Goal: Task Accomplishment & Management: Use online tool/utility

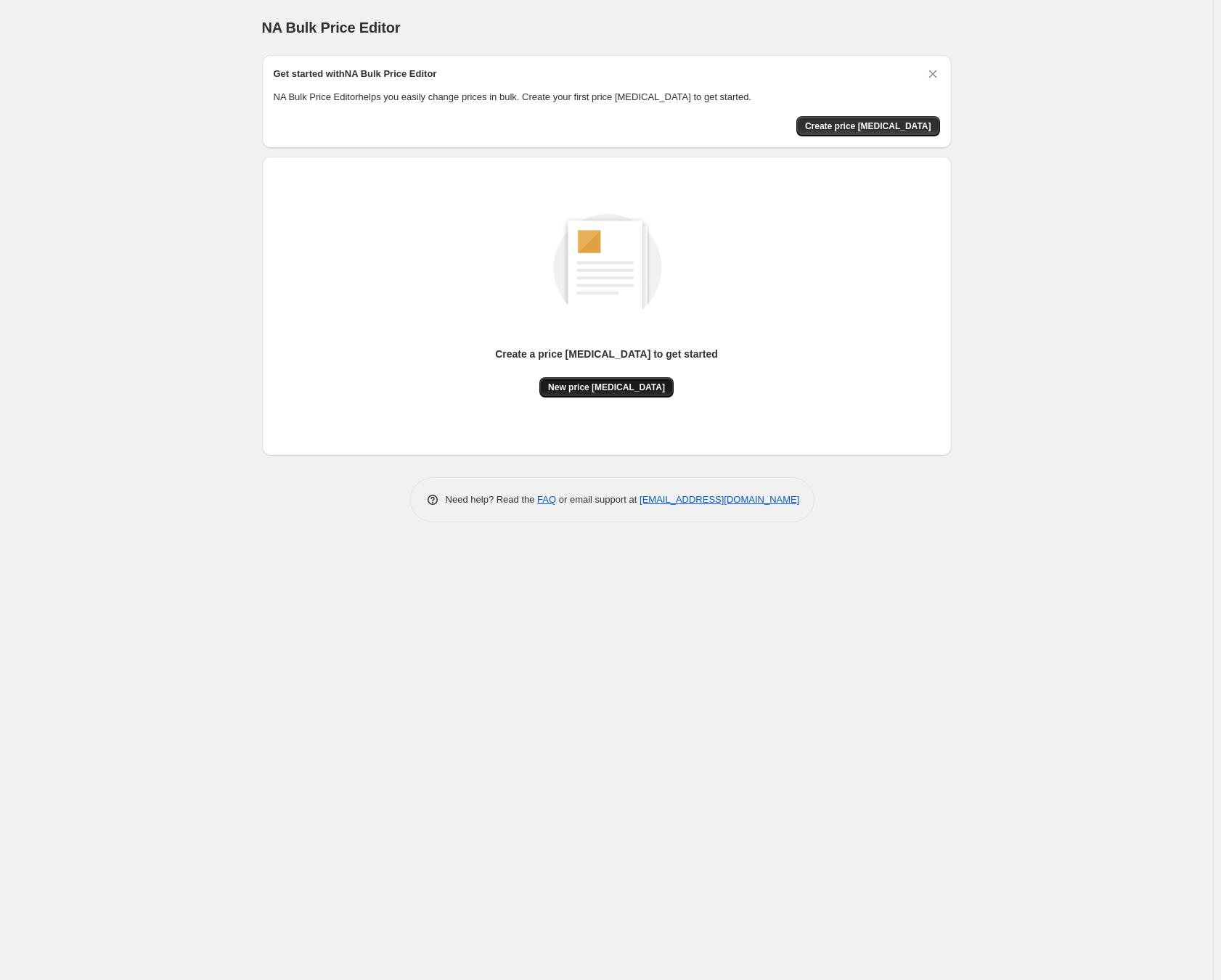
click at [588, 388] on span "New price [MEDICAL_DATA]" at bounding box center [606, 387] width 117 height 11
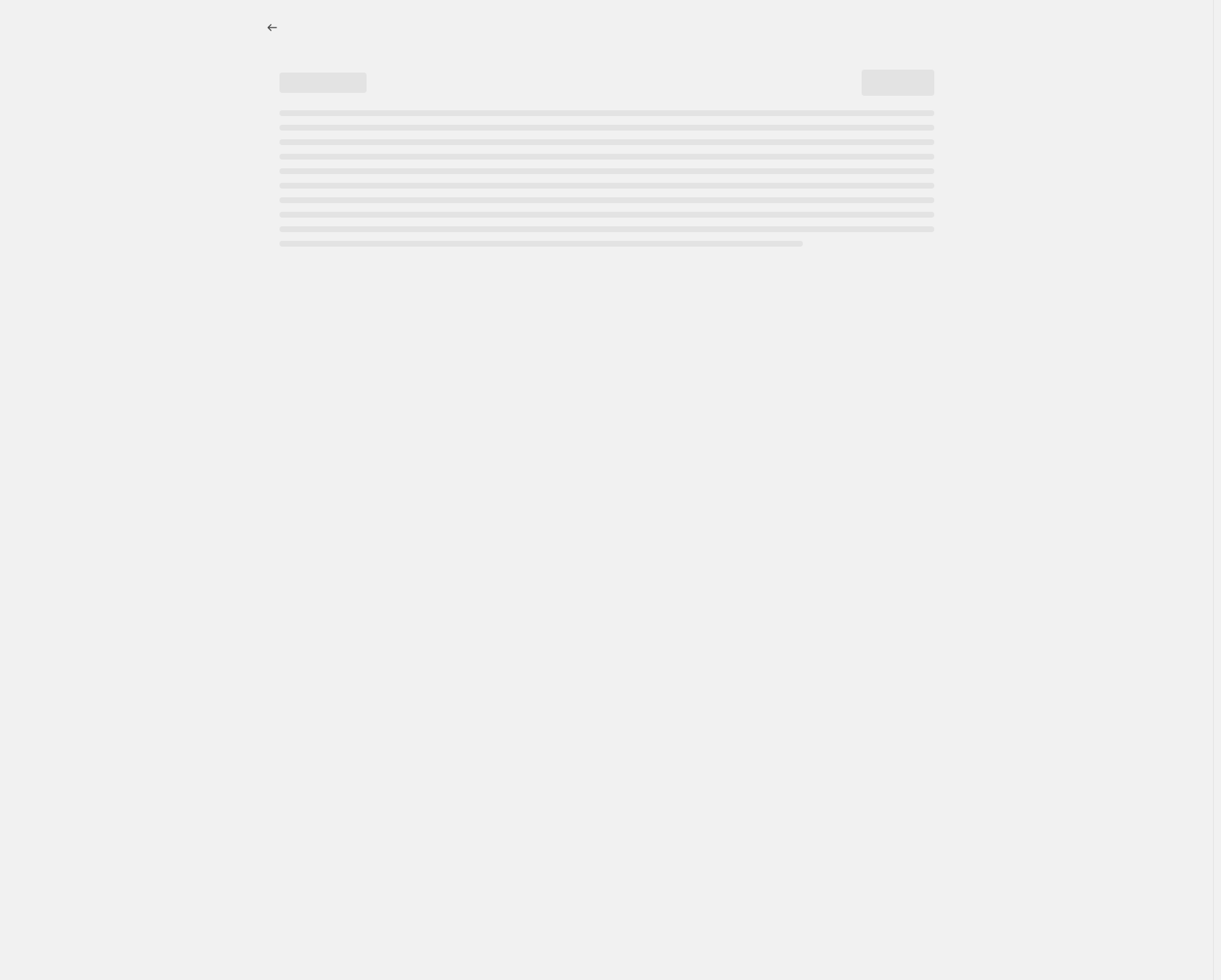
select select "percentage"
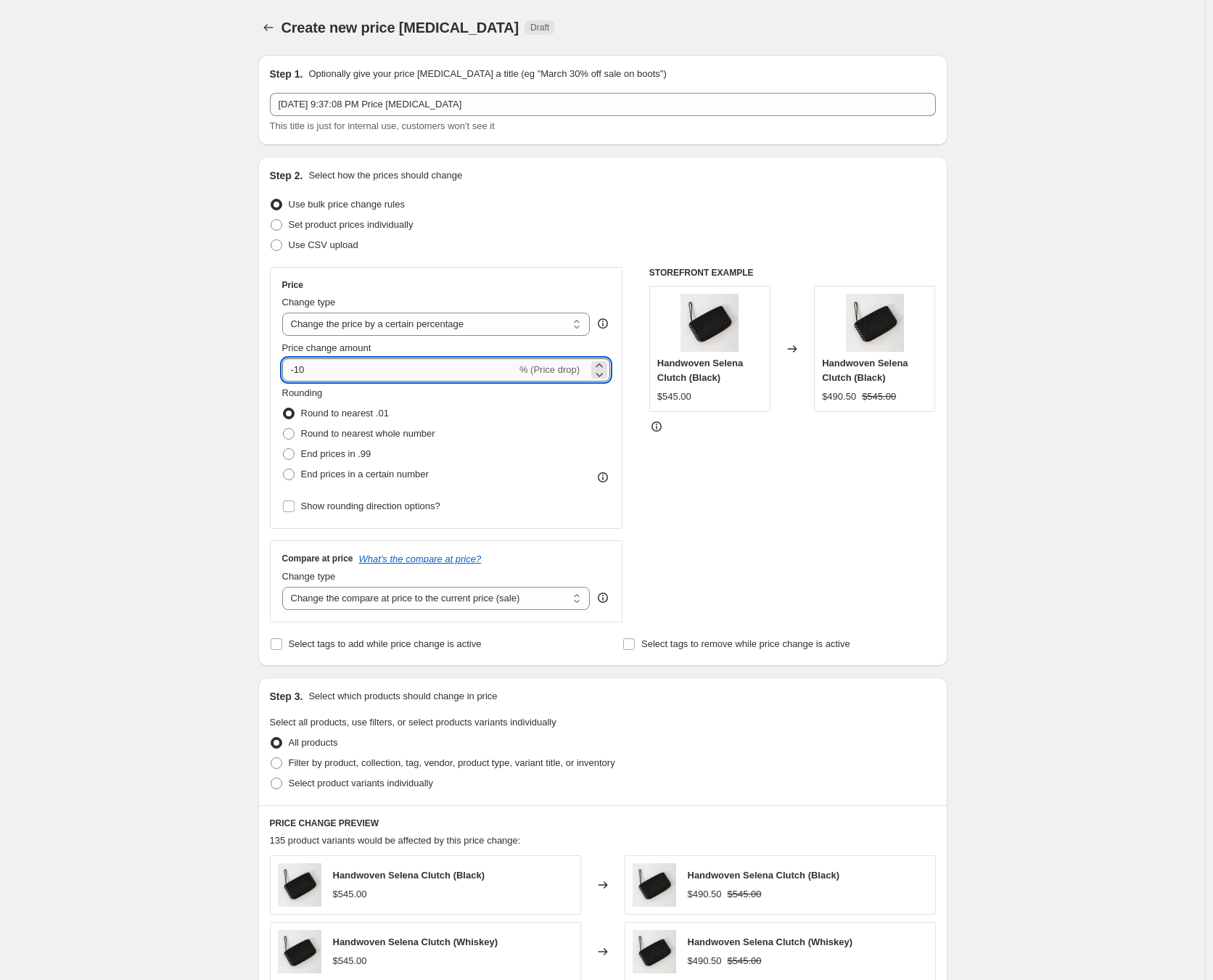
click at [368, 372] on input "-10" at bounding box center [400, 370] width 234 height 23
type input "-1"
type input "-70"
click at [204, 411] on div "Create new price [MEDICAL_DATA]. This page is ready Create new price [MEDICAL_D…" at bounding box center [602, 725] width 1205 height 1450
click at [379, 323] on select "Change the price to a certain amount Change the price by a certain amount Chang…" at bounding box center [437, 324] width 308 height 23
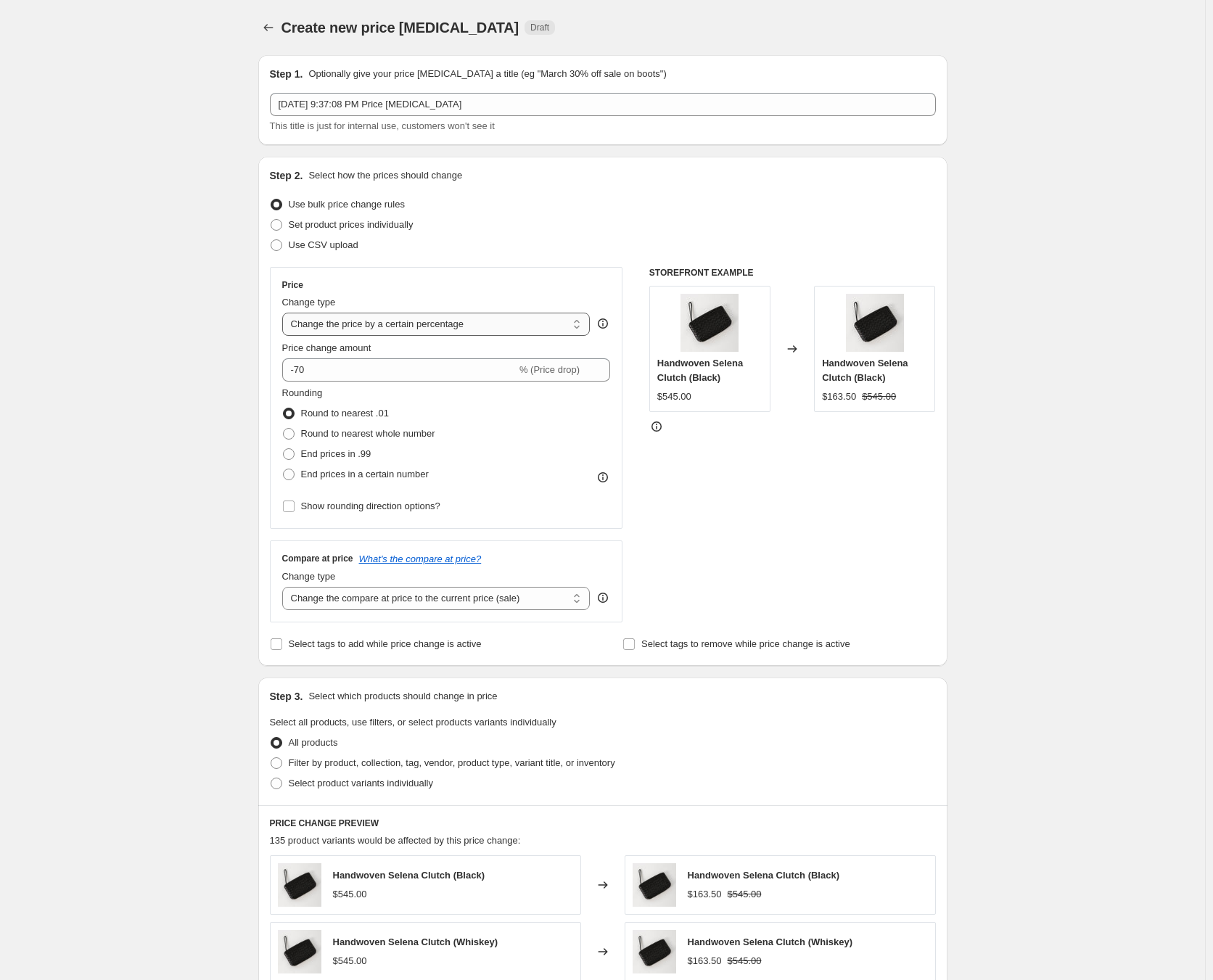
select select "to"
click at [285, 313] on select "Change the price to a certain amount Change the price by a certain amount Chang…" at bounding box center [437, 324] width 308 height 23
type input "80.00"
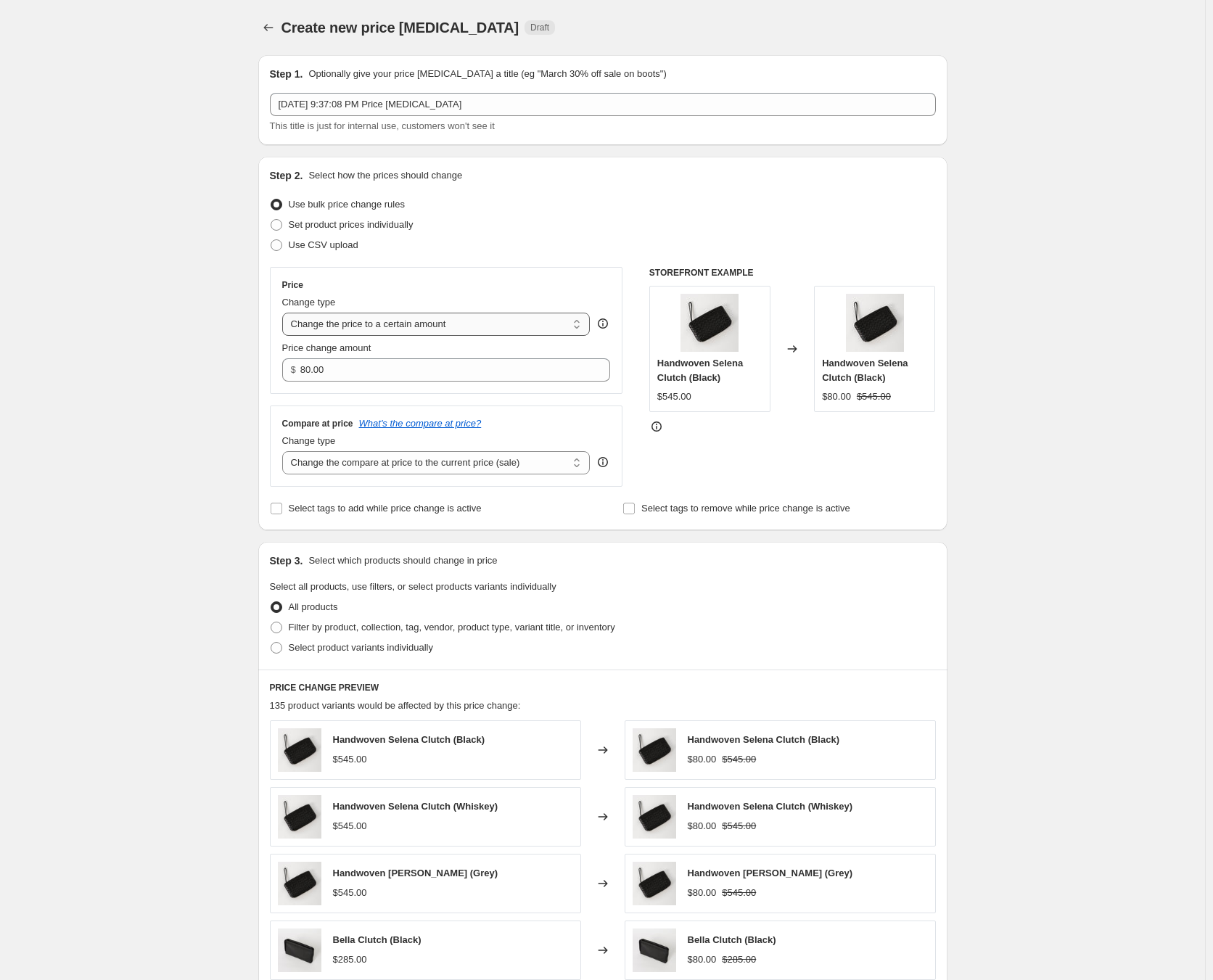
click at [381, 320] on select "Change the price to a certain amount Change the price by a certain amount Chang…" at bounding box center [437, 324] width 308 height 23
select select "percentage"
click at [285, 313] on select "Change the price to a certain amount Change the price by a certain amount Chang…" at bounding box center [437, 324] width 308 height 23
type input "-15"
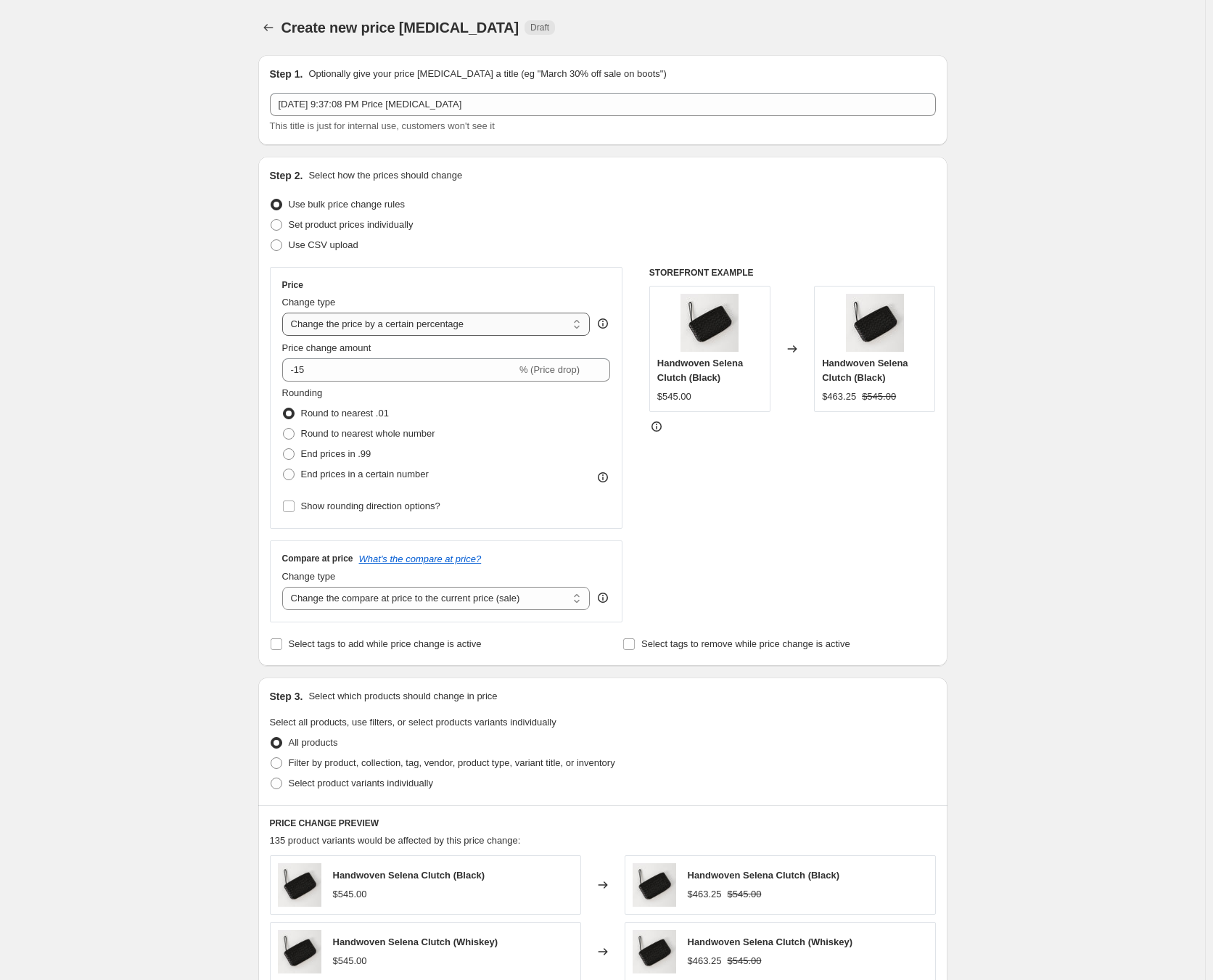
click at [377, 323] on select "Change the price to a certain amount Change the price by a certain amount Chang…" at bounding box center [437, 324] width 308 height 23
click at [285, 313] on select "Change the price to a certain amount Change the price by a certain amount Chang…" at bounding box center [437, 324] width 308 height 23
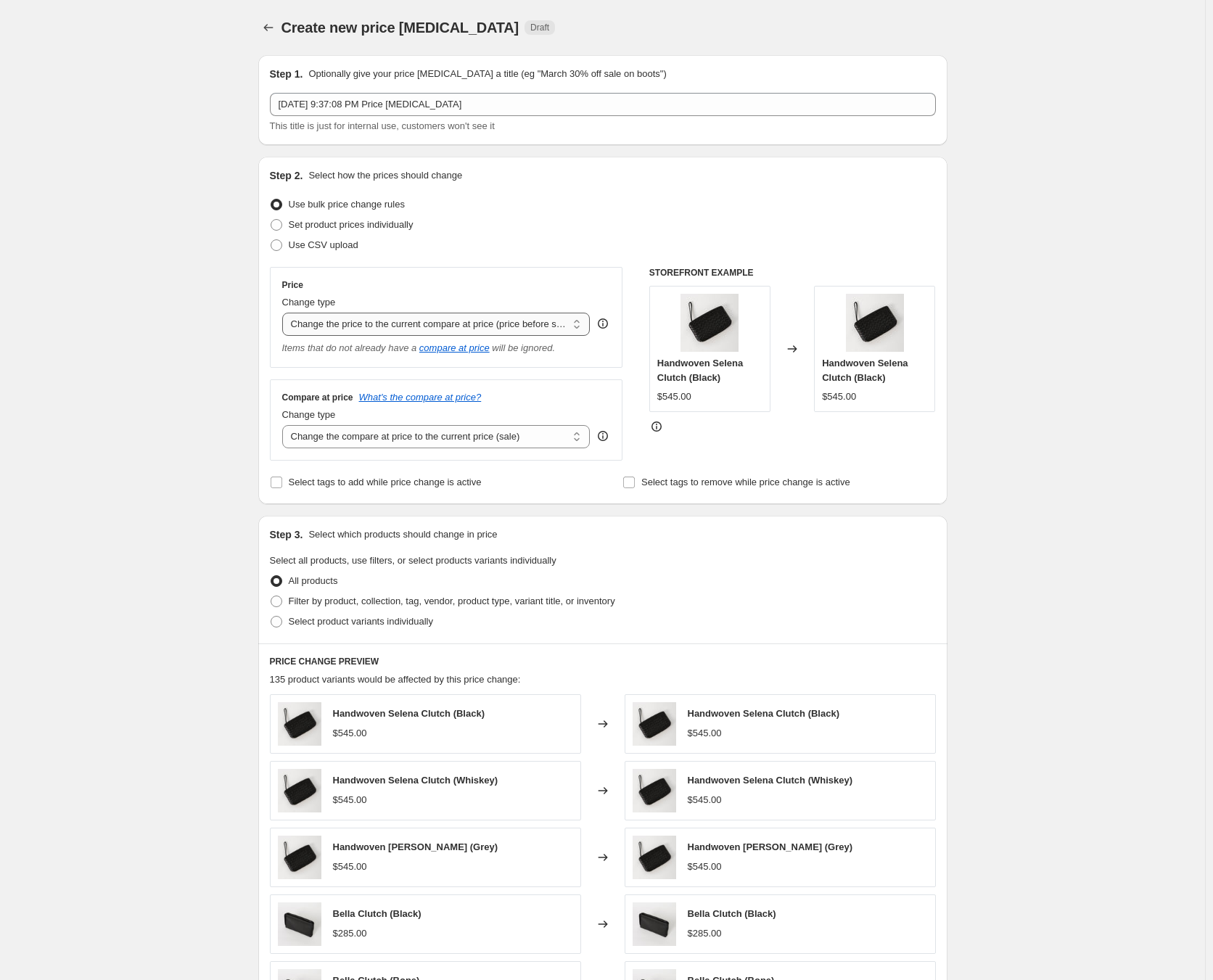
click at [353, 326] on select "Change the price to a certain amount Change the price by a certain amount Chang…" at bounding box center [437, 324] width 308 height 23
click at [285, 313] on select "Change the price to a certain amount Change the price by a certain amount Chang…" at bounding box center [437, 324] width 308 height 23
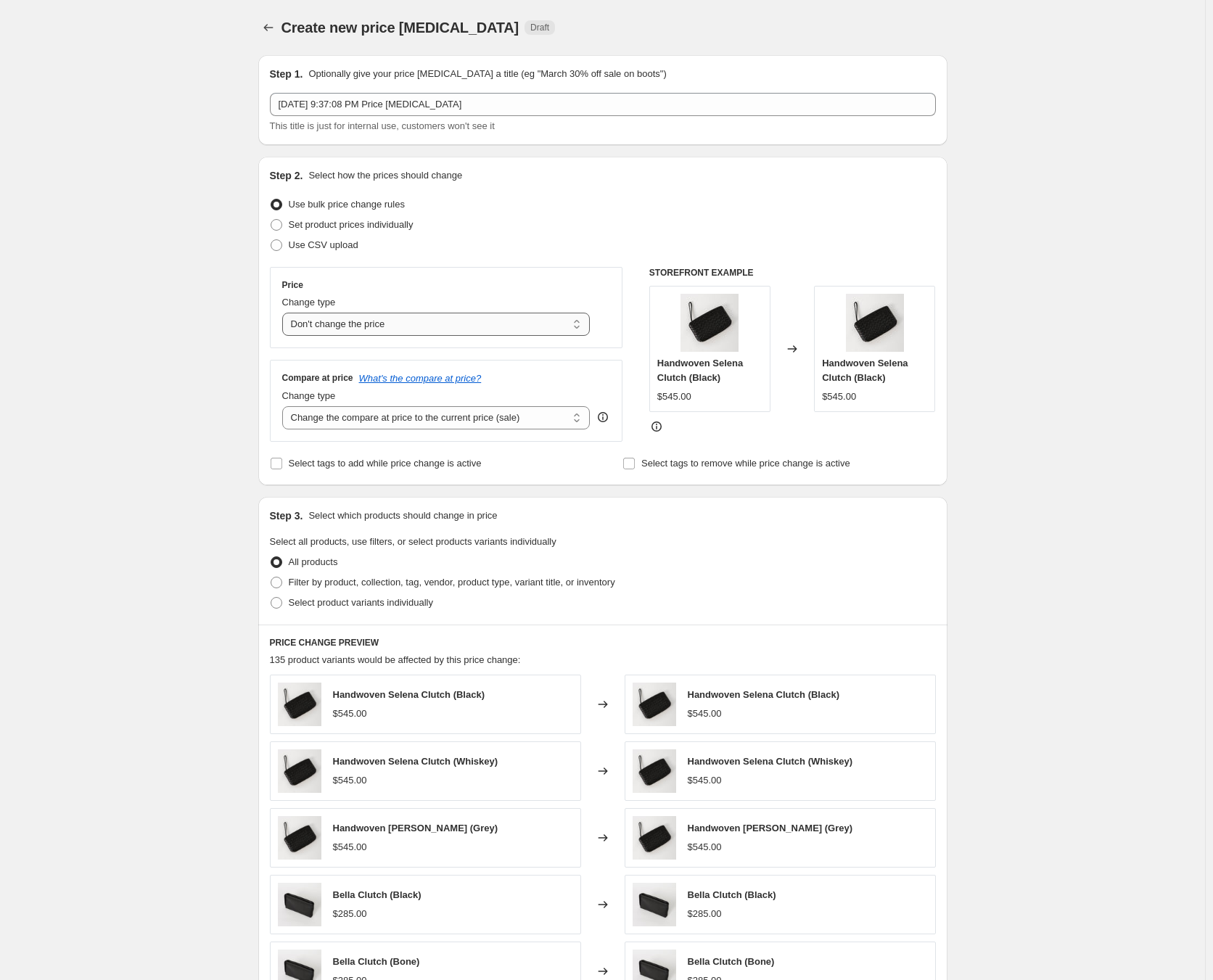
click at [365, 324] on select "Change the price to a certain amount Change the price by a certain amount Chang…" at bounding box center [437, 324] width 308 height 23
select select "by"
click at [285, 313] on select "Change the price to a certain amount Change the price by a certain amount Chang…" at bounding box center [437, 324] width 308 height 23
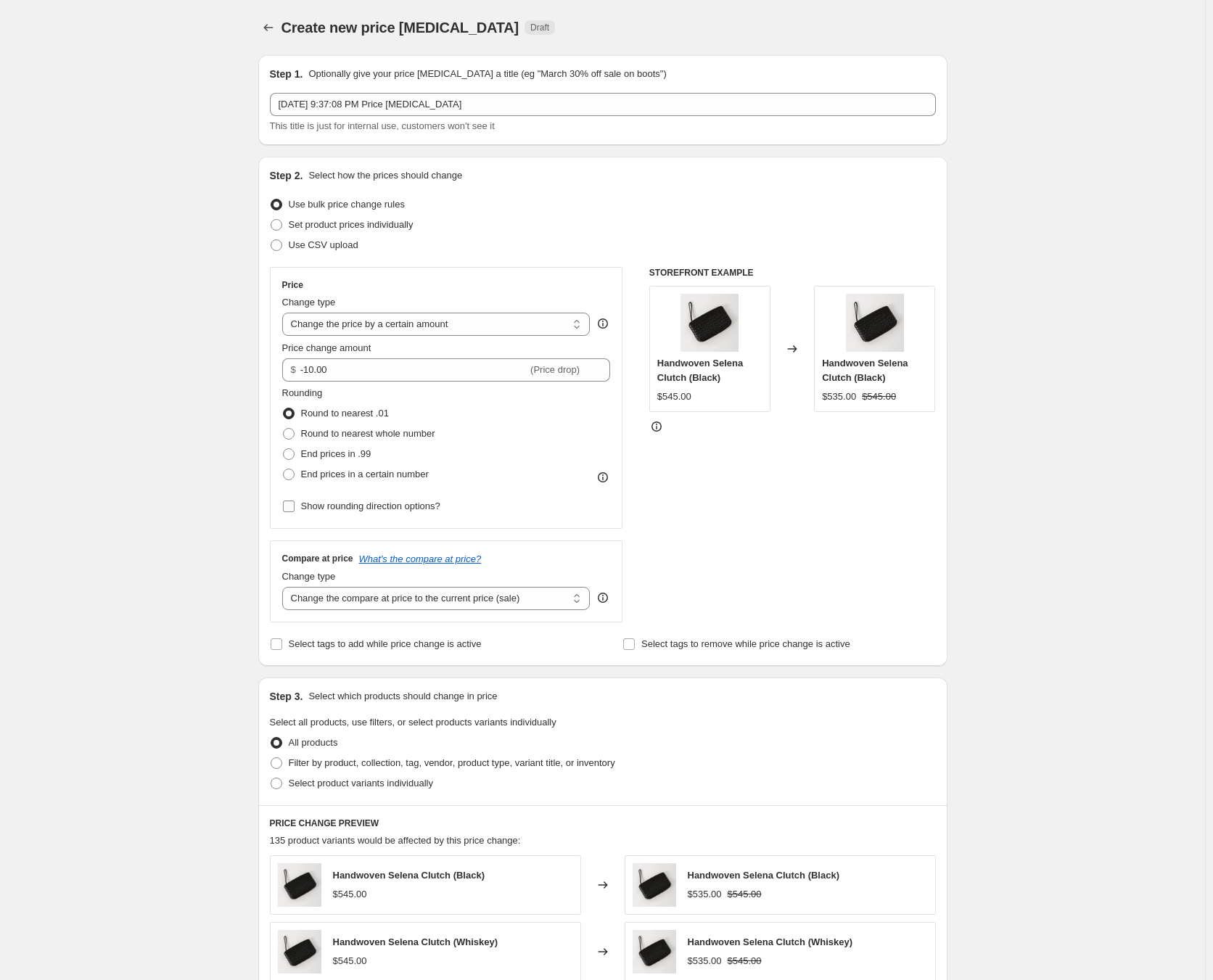
click at [392, 508] on span "Show rounding direction options?" at bounding box center [370, 505] width 139 height 10
click at [295, 508] on input "Show rounding direction options?" at bounding box center [288, 506] width 11 height 11
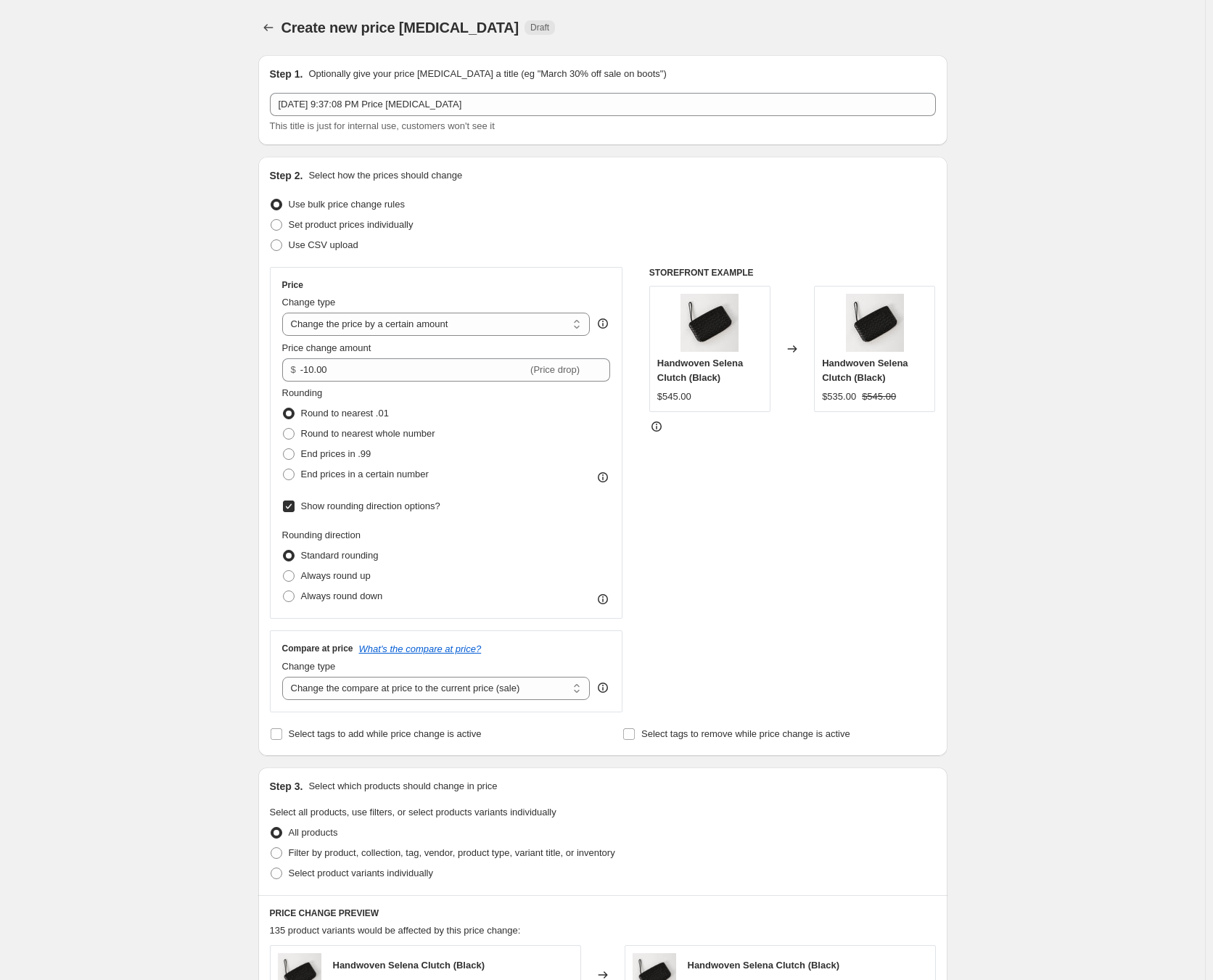
click at [384, 505] on span "Show rounding direction options?" at bounding box center [370, 505] width 139 height 10
click at [295, 505] on input "Show rounding direction options?" at bounding box center [288, 506] width 11 height 11
checkbox input "false"
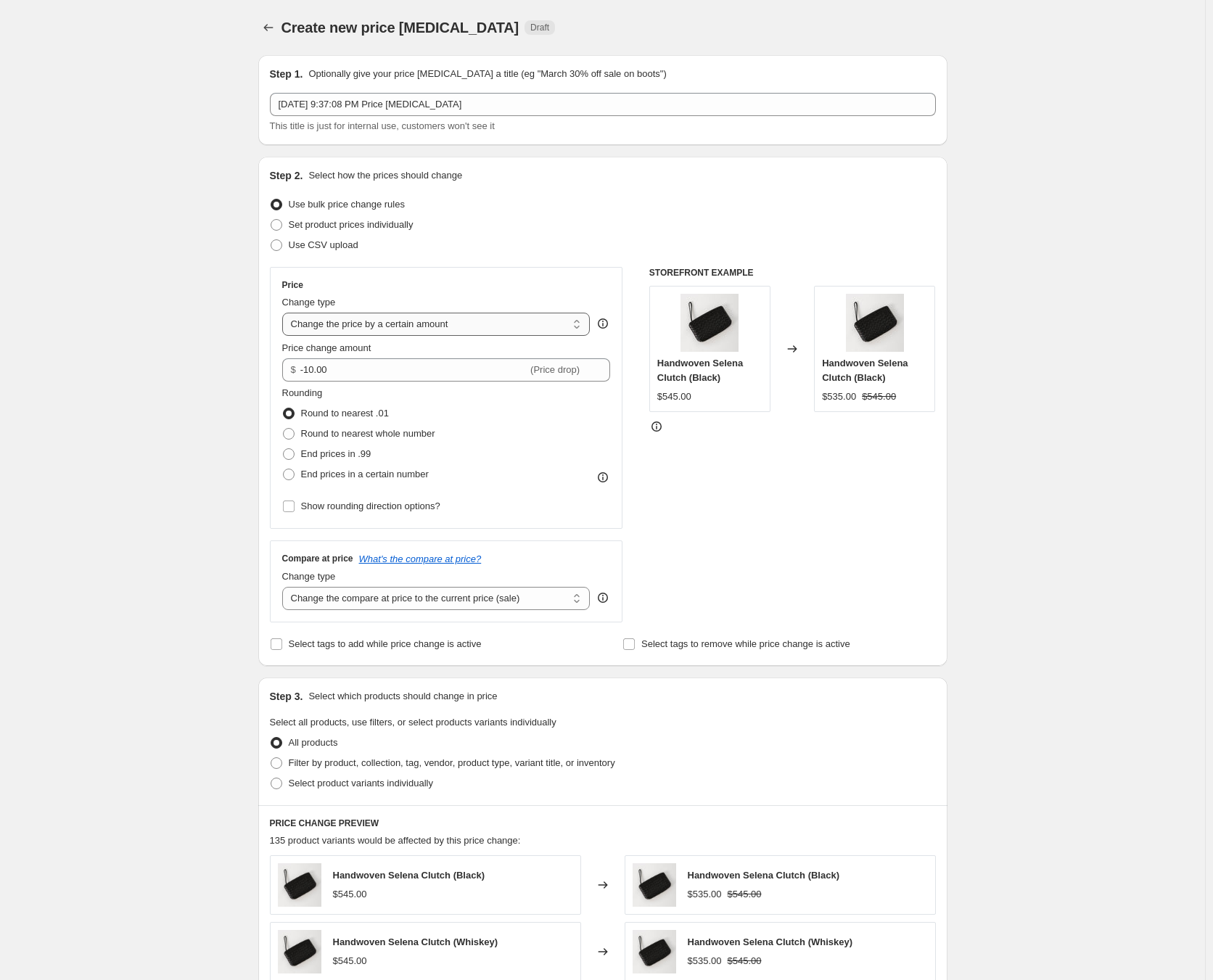
click at [413, 323] on select "Change the price to a certain amount Change the price by a certain amount Chang…" at bounding box center [437, 324] width 308 height 23
select select "percentage"
click at [285, 313] on select "Change the price to a certain amount Change the price by a certain amount Chang…" at bounding box center [437, 324] width 308 height 23
type input "-15"
click at [408, 323] on select "Change the price to a certain amount Change the price by a certain amount Chang…" at bounding box center [437, 324] width 308 height 23
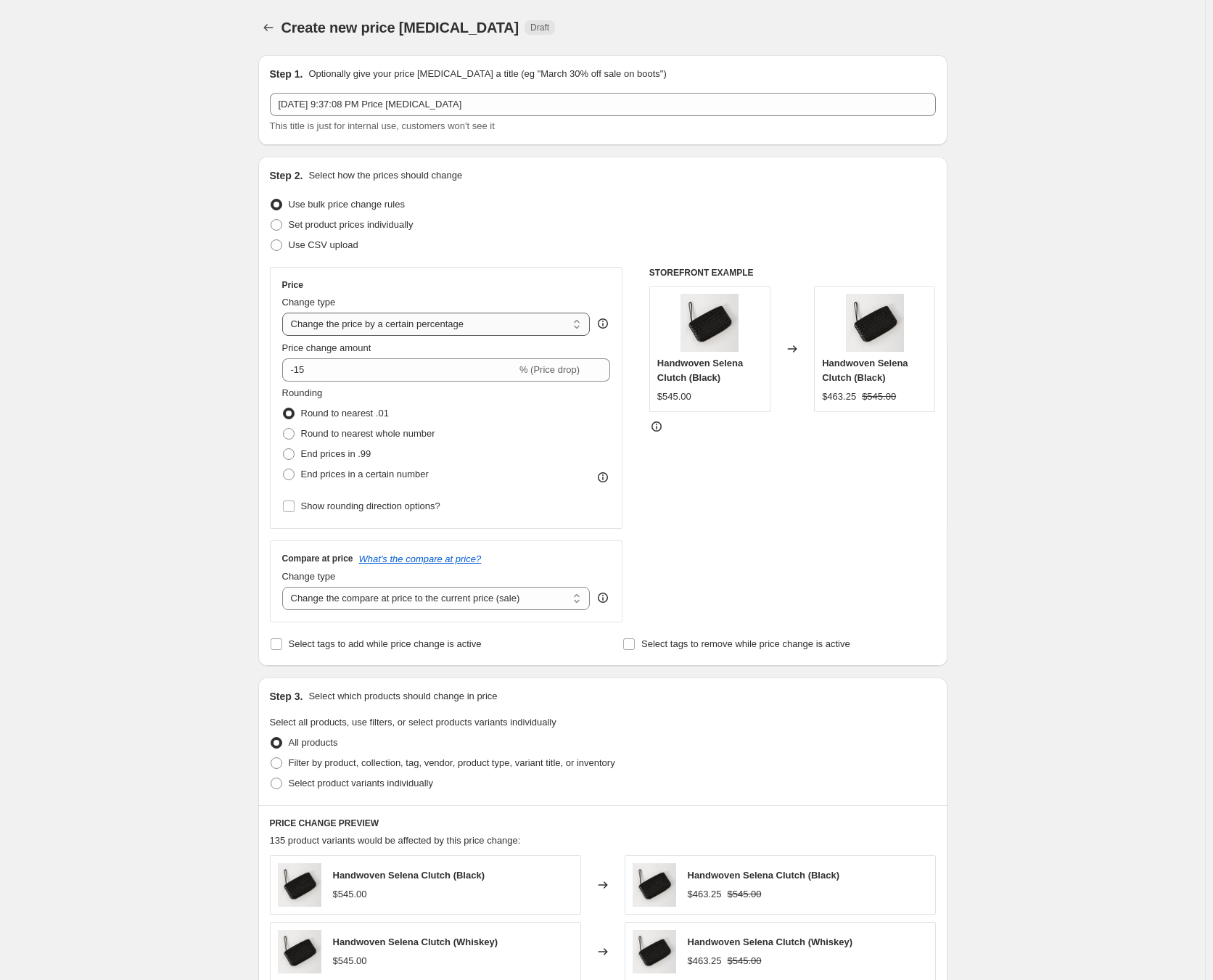
select select "pcap"
click at [285, 313] on select "Change the price to a certain amount Change the price by a certain amount Chang…" at bounding box center [437, 324] width 308 height 23
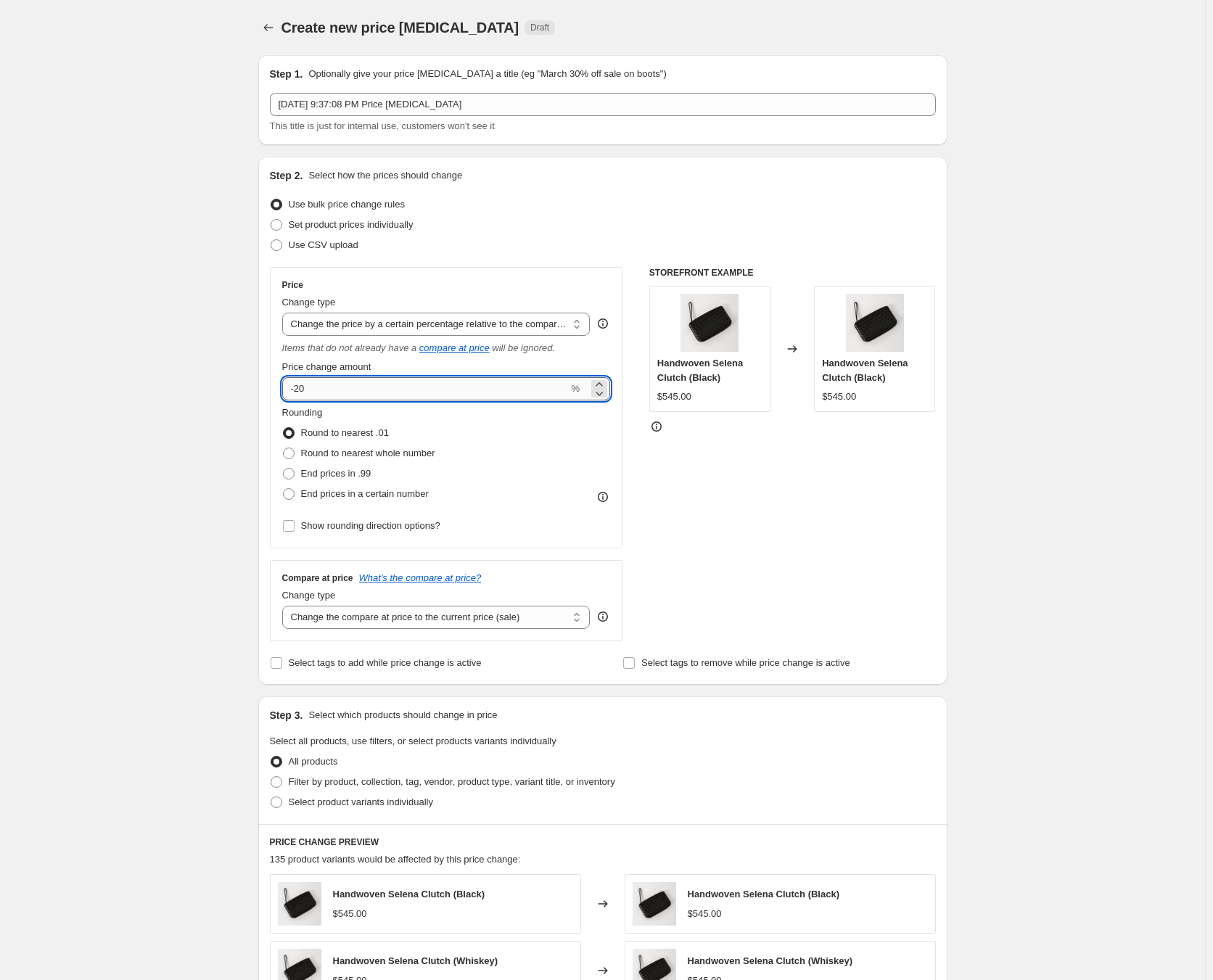
click at [404, 396] on input "-20" at bounding box center [425, 389] width 286 height 23
drag, startPoint x: 385, startPoint y: 390, endPoint x: 300, endPoint y: 401, distance: 85.7
click at [300, 401] on input "-20" at bounding box center [425, 389] width 286 height 23
type input "-70"
click at [142, 454] on div "Create new price [MEDICAL_DATA]. This page is ready Create new price [MEDICAL_D…" at bounding box center [602, 735] width 1205 height 1469
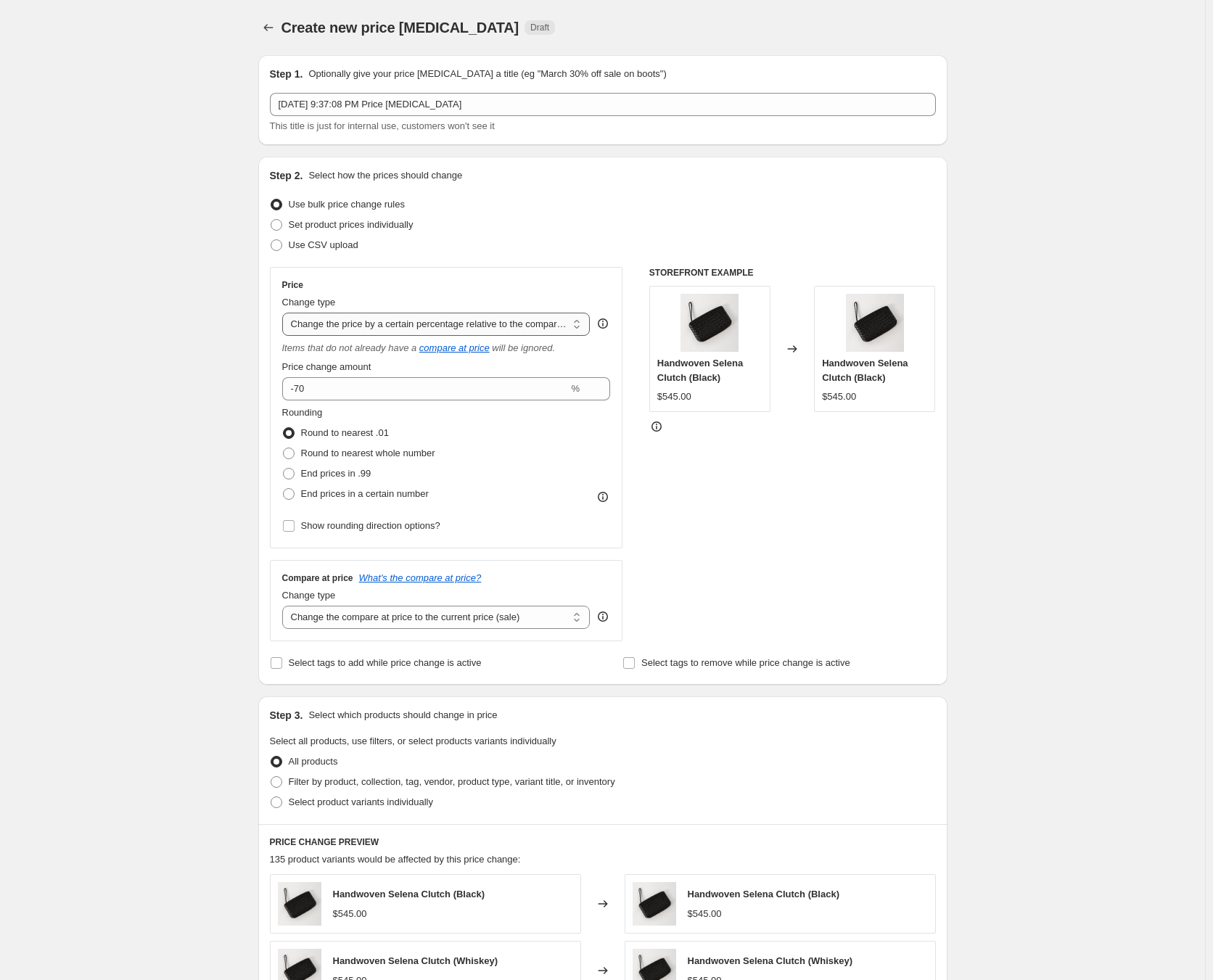
click at [389, 320] on select "Change the price to a certain amount Change the price by a certain amount Chang…" at bounding box center [437, 324] width 308 height 23
select select "pc"
type input "50"
click at [380, 323] on select "Change the price to a certain amount Change the price by a certain amount Chang…" at bounding box center [437, 324] width 308 height 23
select select "to"
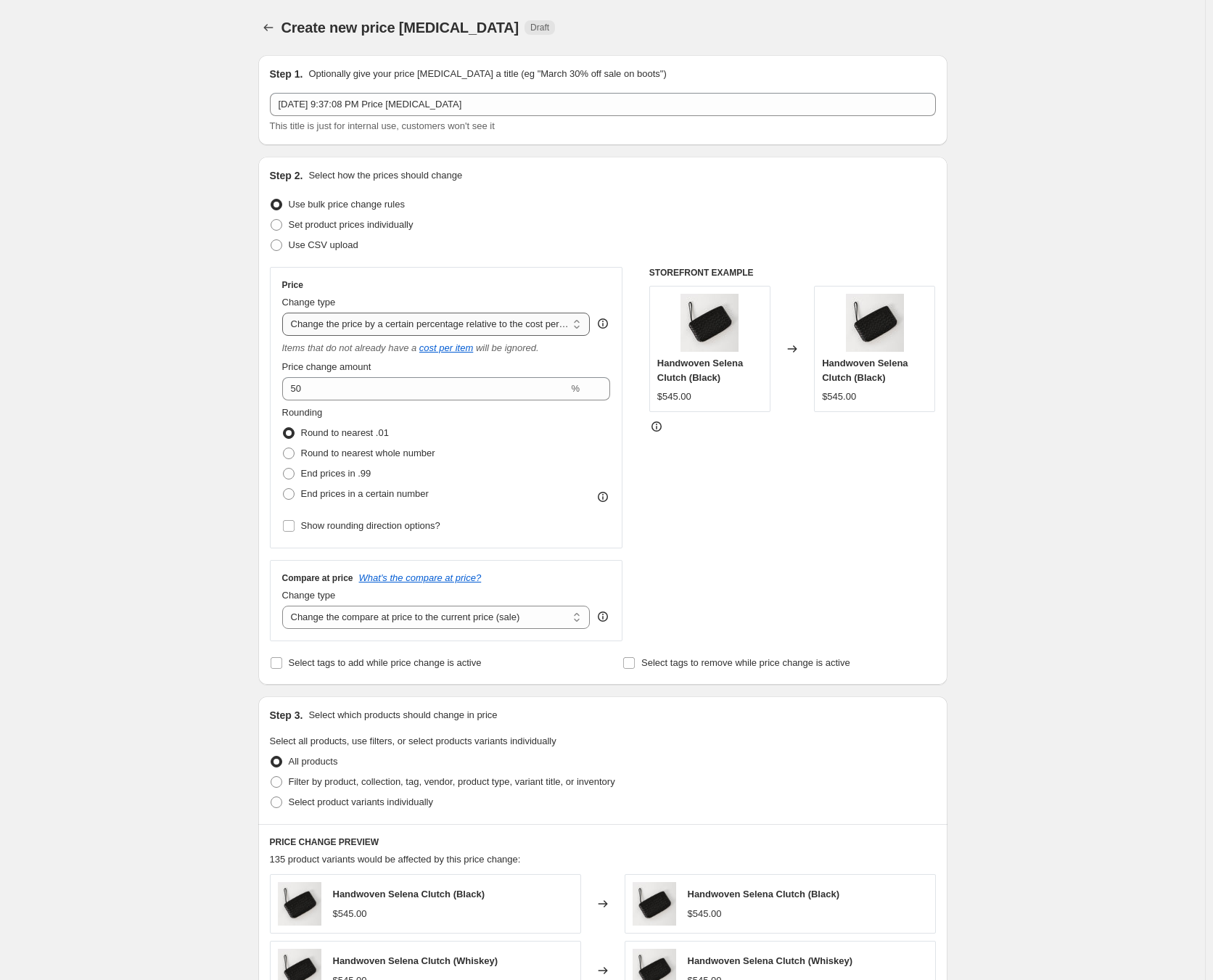
click at [285, 313] on select "Change the price to a certain amount Change the price by a certain amount Chang…" at bounding box center [437, 324] width 308 height 23
type input "80.00"
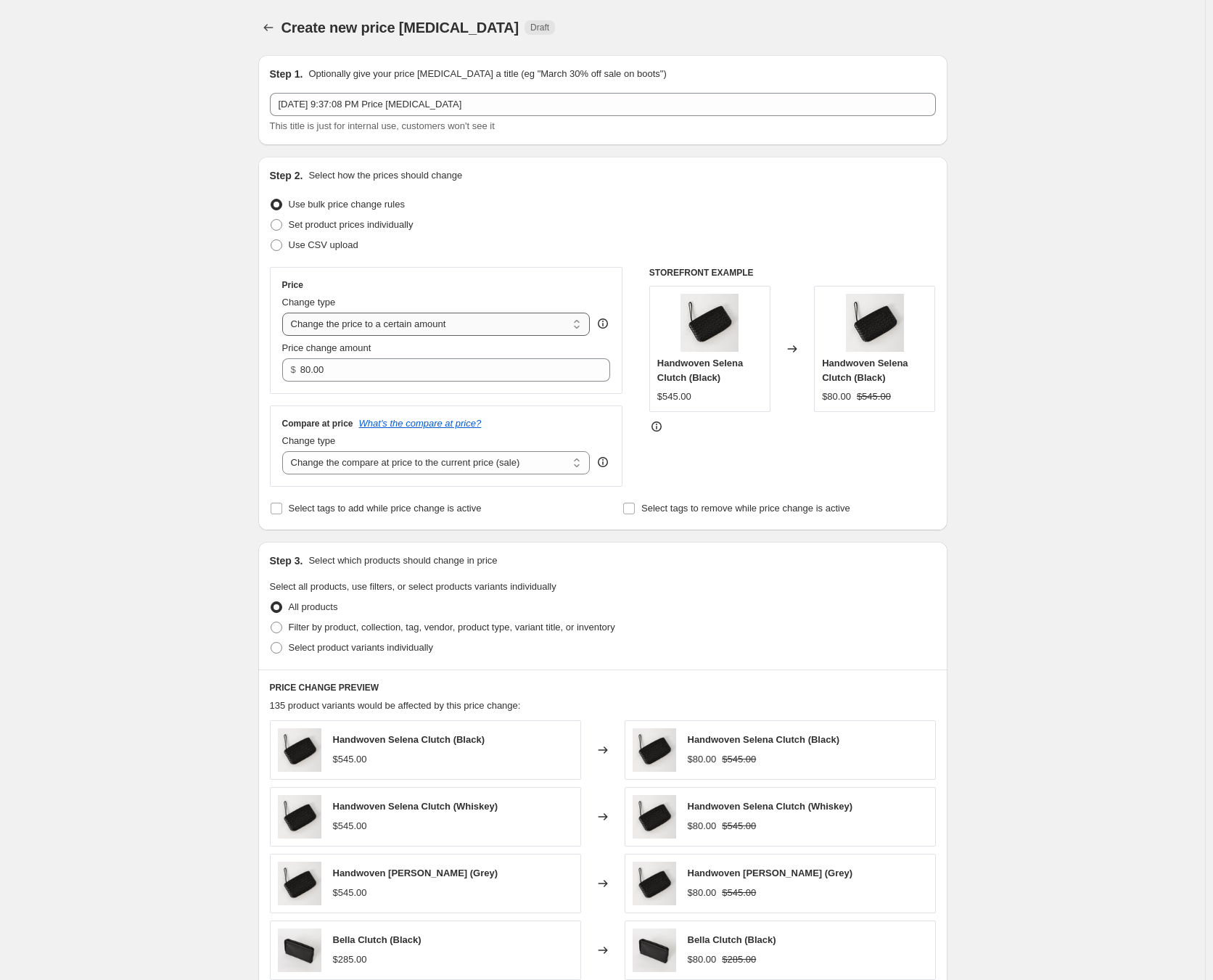
drag, startPoint x: 342, startPoint y: 323, endPoint x: 343, endPoint y: 335, distance: 12.0
click at [342, 323] on select "Change the price to a certain amount Change the price by a certain amount Chang…" at bounding box center [437, 324] width 308 height 23
select select "by"
click at [285, 313] on select "Change the price to a certain amount Change the price by a certain amount Chang…" at bounding box center [437, 324] width 308 height 23
type input "-10.00"
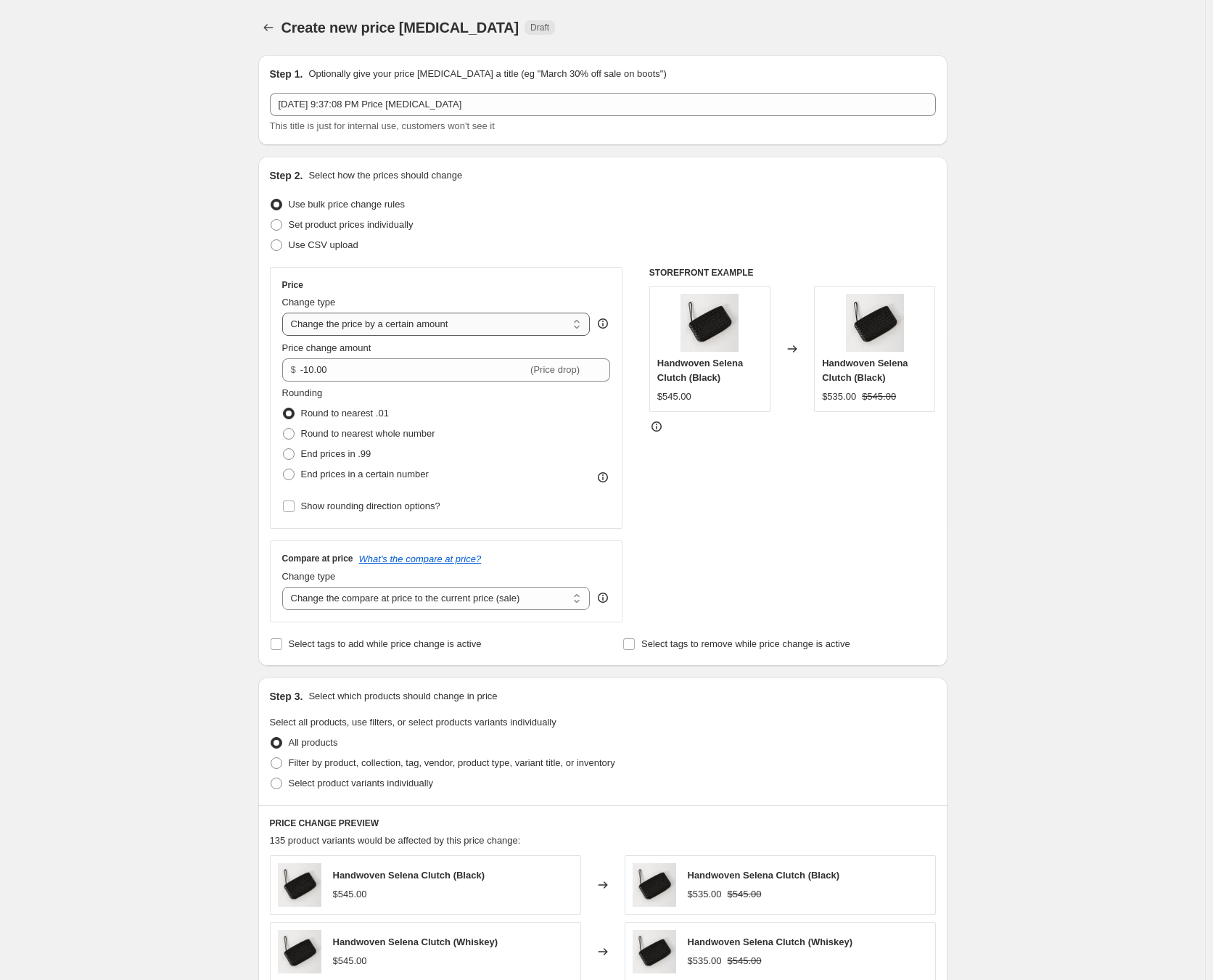
click at [373, 320] on select "Change the price to a certain amount Change the price by a certain amount Chang…" at bounding box center [437, 324] width 308 height 23
select select "percentage"
click at [285, 313] on select "Change the price to a certain amount Change the price by a certain amount Chang…" at bounding box center [437, 324] width 308 height 23
type input "-15"
drag, startPoint x: 383, startPoint y: 321, endPoint x: 380, endPoint y: 335, distance: 14.3
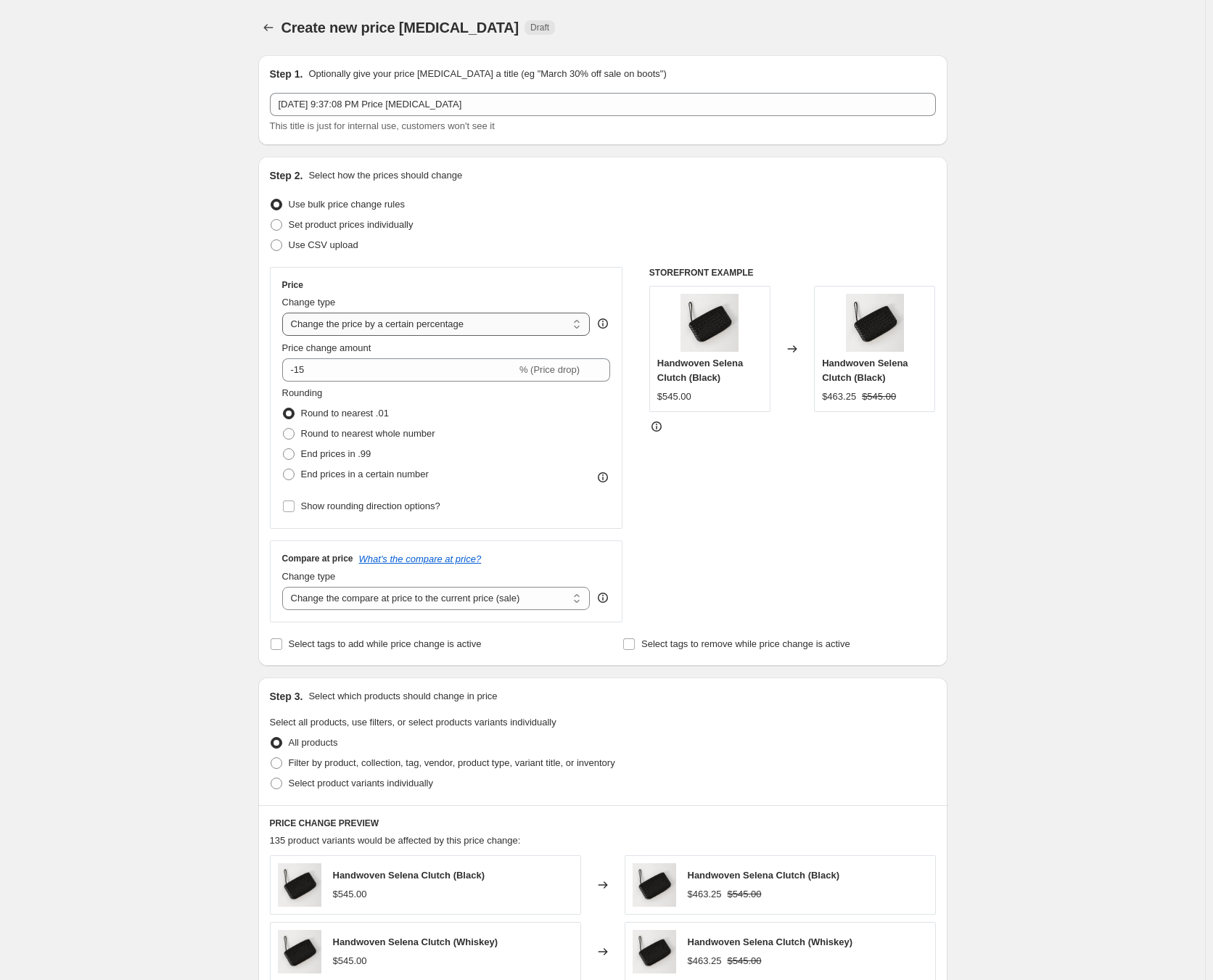
click at [383, 321] on select "Change the price to a certain amount Change the price by a certain amount Chang…" at bounding box center [437, 324] width 308 height 23
select select "bcap"
click at [285, 313] on select "Change the price to a certain amount Change the price by a certain amount Chang…" at bounding box center [437, 324] width 308 height 23
type input "-12.00"
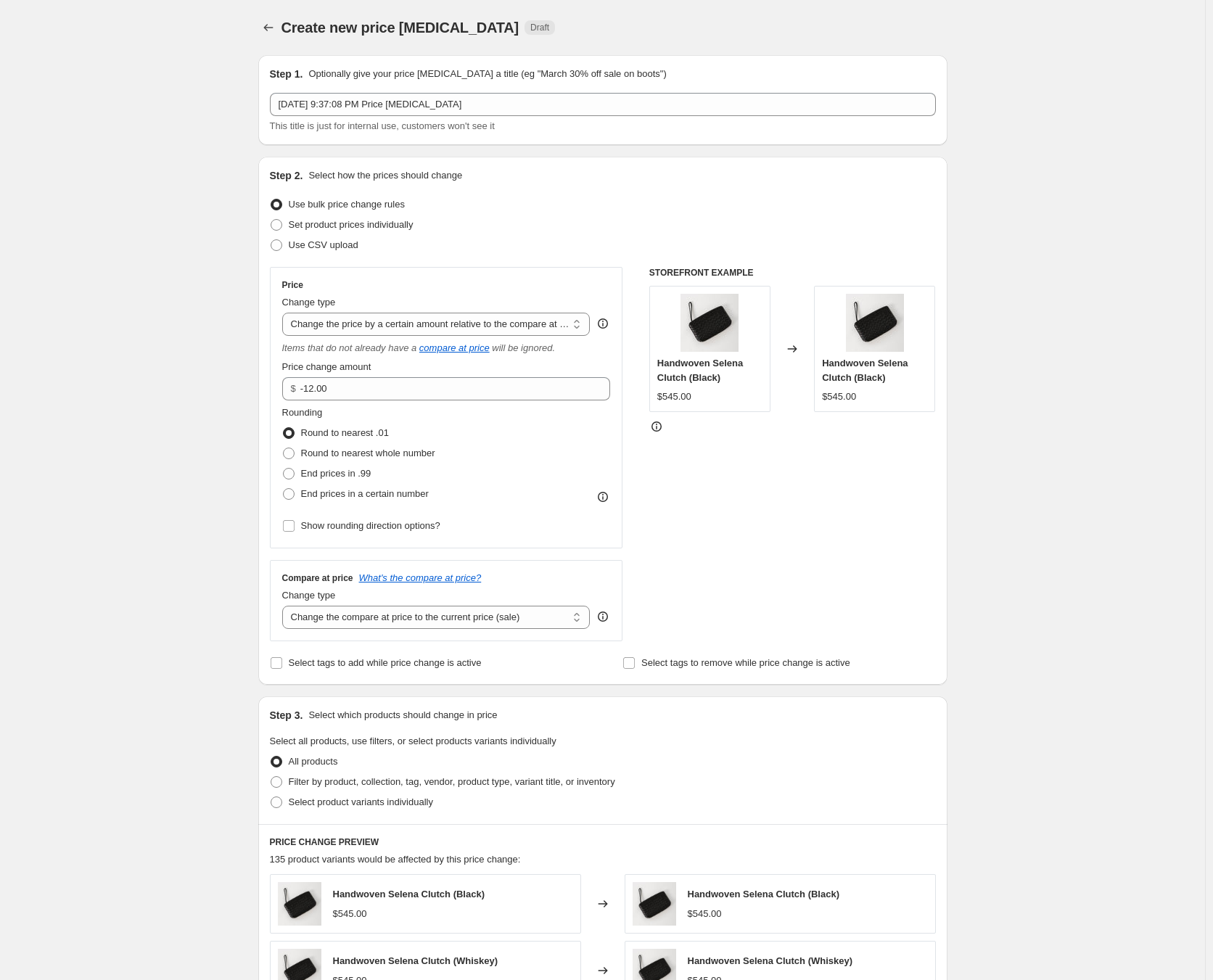
click at [380, 339] on div "Price Change type Change the price to a certain amount Change the price by a ce…" at bounding box center [446, 408] width 328 height 257
click at [378, 332] on select "Change the price to a certain amount Change the price by a certain amount Chang…" at bounding box center [437, 324] width 308 height 23
click at [285, 313] on select "Change the price to a certain amount Change the price by a certain amount Chang…" at bounding box center [437, 324] width 308 height 23
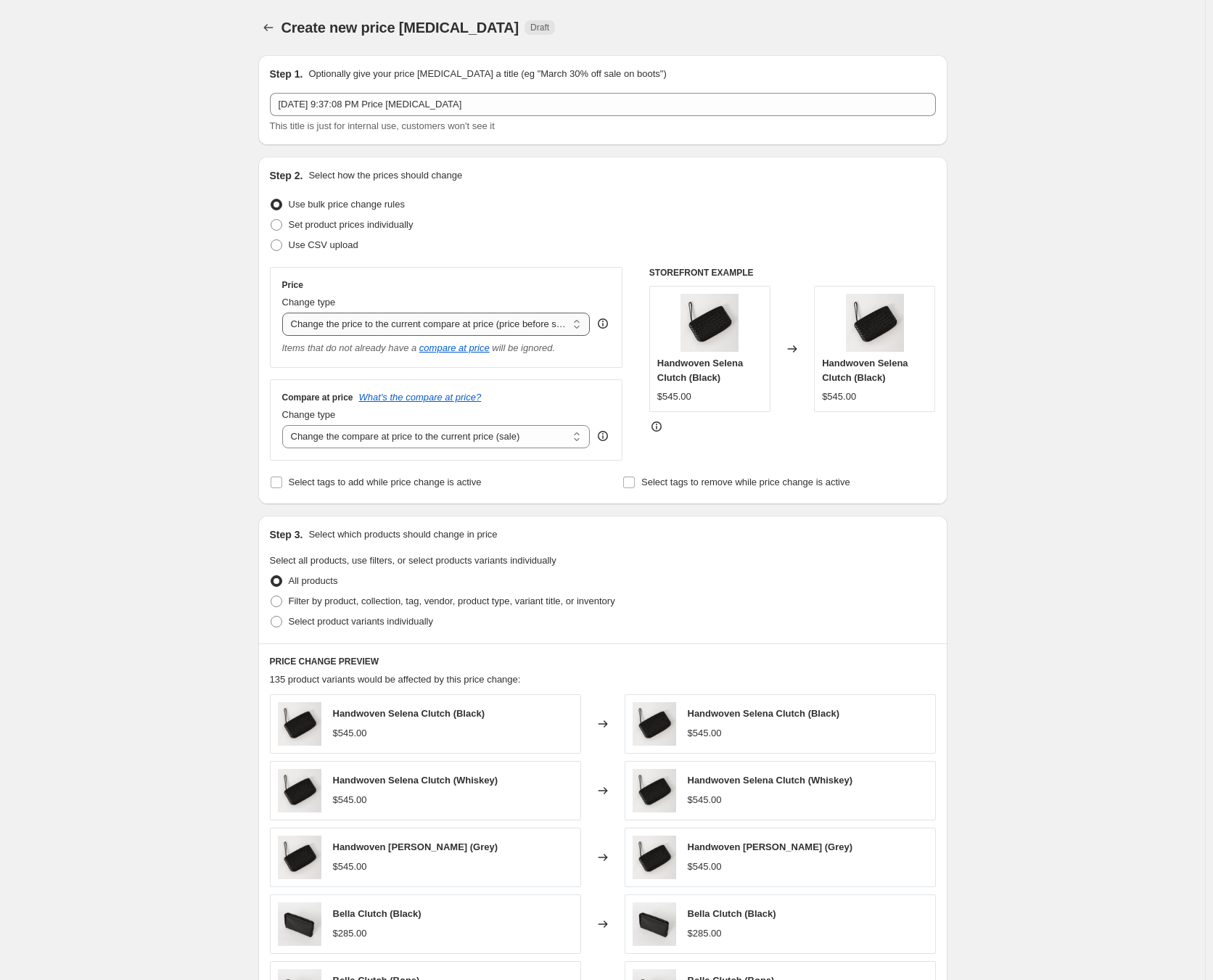
drag, startPoint x: 375, startPoint y: 320, endPoint x: 373, endPoint y: 331, distance: 11.2
click at [375, 320] on select "Change the price to a certain amount Change the price by a certain amount Chang…" at bounding box center [437, 324] width 308 height 23
click at [285, 313] on select "Change the price to a certain amount Change the price by a certain amount Chang…" at bounding box center [437, 324] width 308 height 23
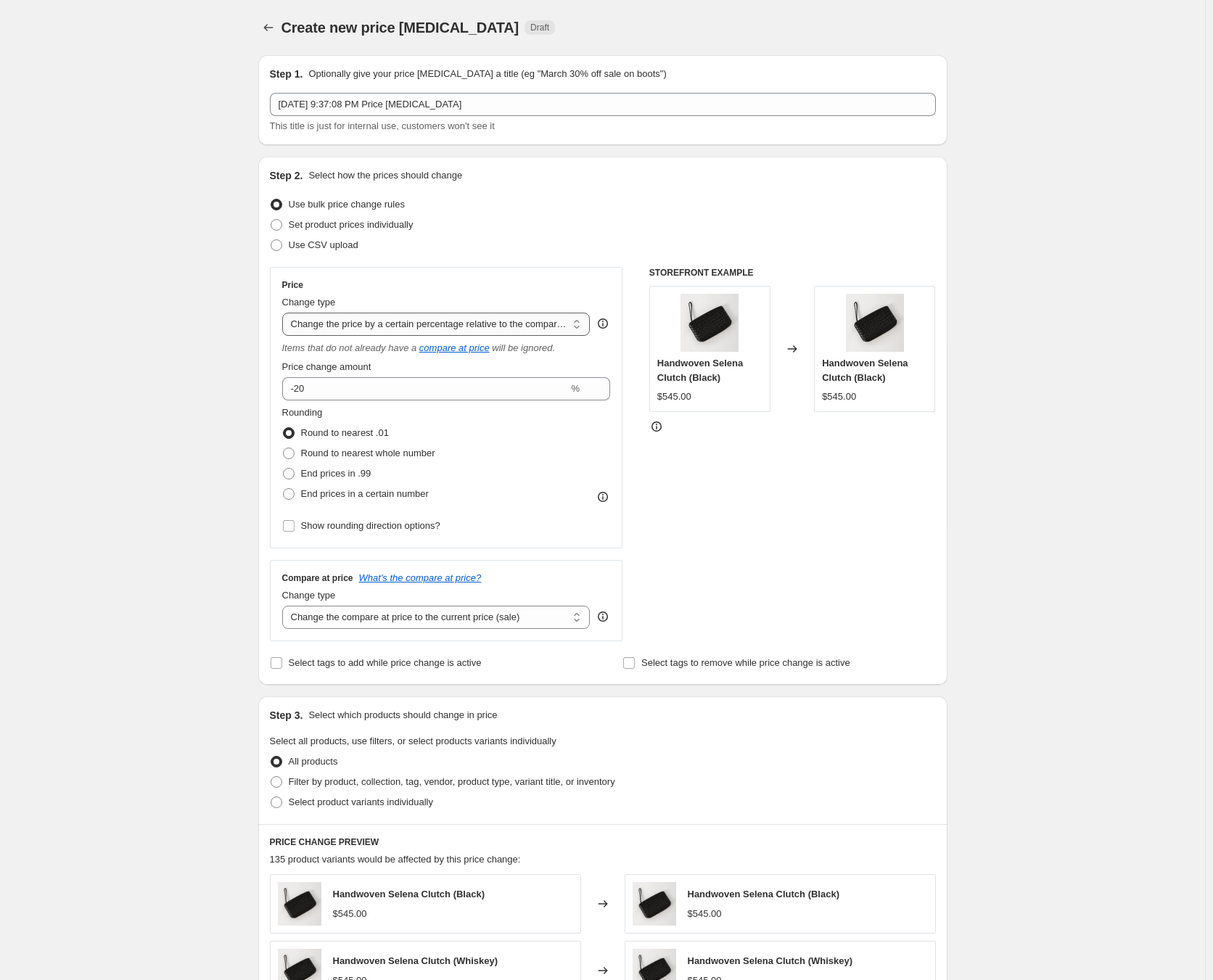
click at [354, 331] on select "Change the price to a certain amount Change the price by a certain amount Chang…" at bounding box center [437, 324] width 308 height 23
select select "bcap"
click at [285, 313] on select "Change the price to a certain amount Change the price by a certain amount Chang…" at bounding box center [437, 324] width 308 height 23
type input "-12.00"
click at [344, 329] on select "Change the price to a certain amount Change the price by a certain amount Chang…" at bounding box center [437, 324] width 308 height 23
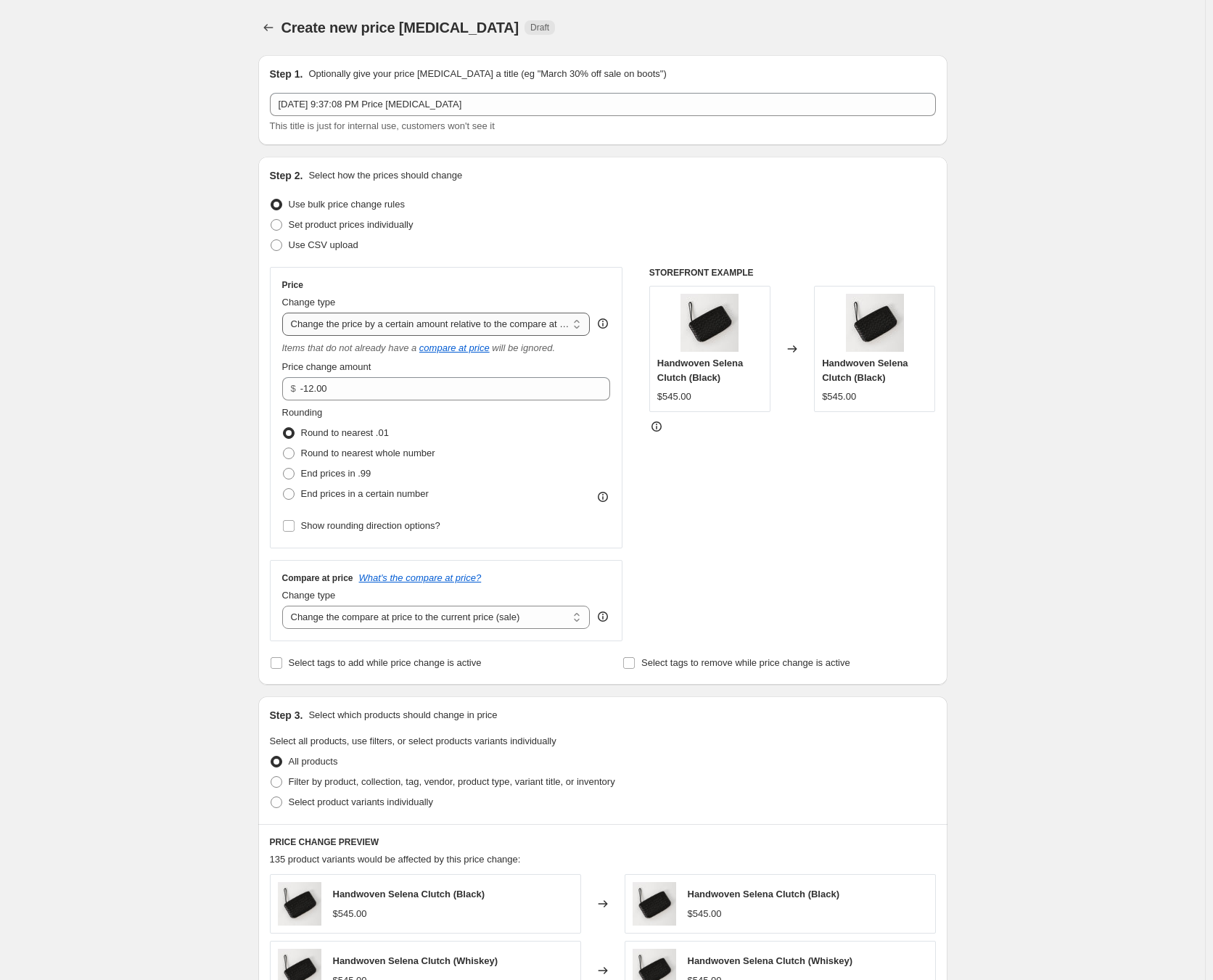
select select "pcap"
click at [285, 313] on select "Change the price to a certain amount Change the price by a certain amount Chang…" at bounding box center [437, 324] width 308 height 23
type input "-20"
drag, startPoint x: 376, startPoint y: 393, endPoint x: 297, endPoint y: 393, distance: 79.0
click at [297, 393] on input "-20" at bounding box center [425, 389] width 286 height 23
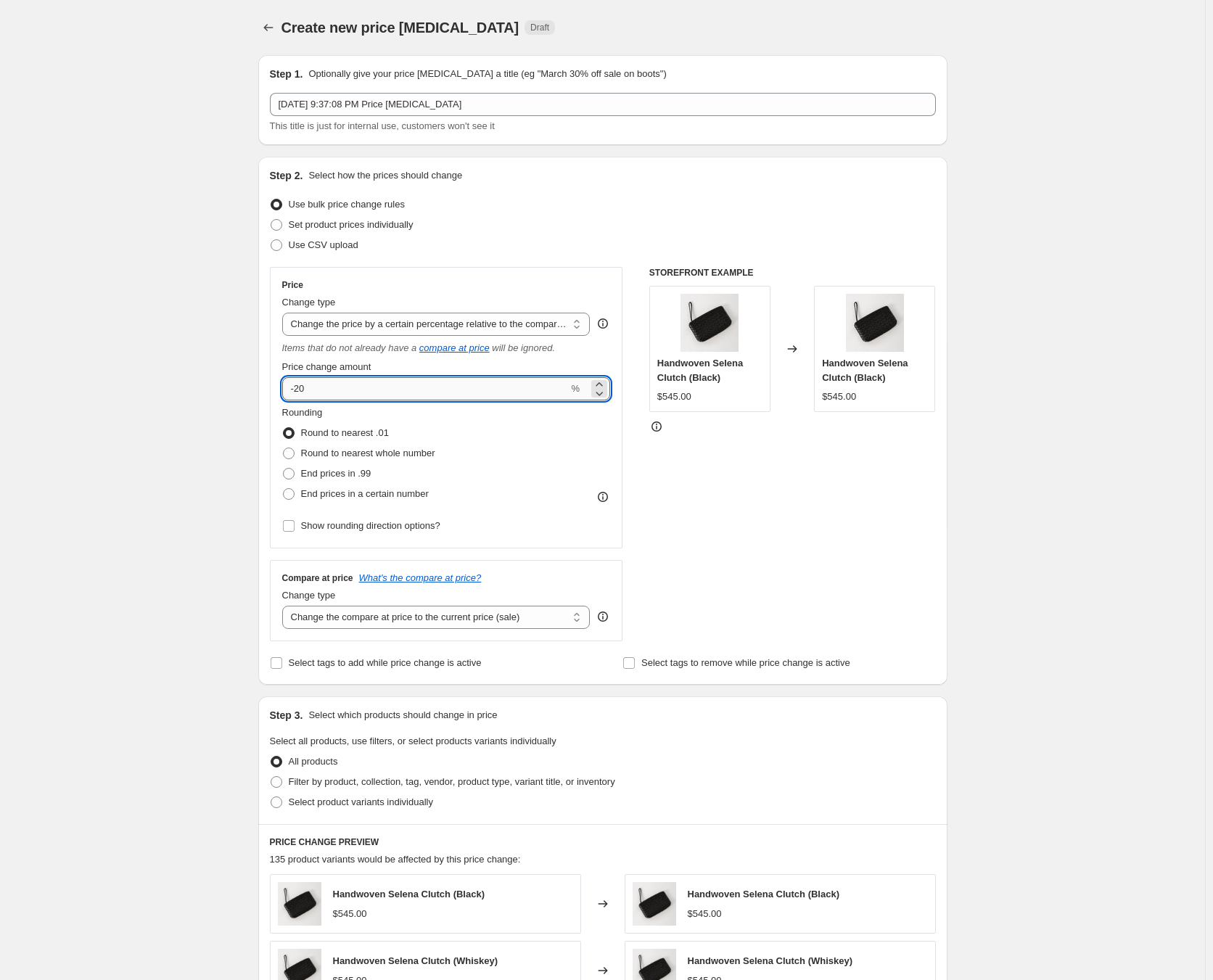
click at [337, 395] on input "-20" at bounding box center [425, 389] width 286 height 23
click at [359, 323] on select "Change the price to a certain amount Change the price by a certain amount Chang…" at bounding box center [437, 324] width 308 height 23
click at [285, 313] on select "Change the price to a certain amount Change the price by a certain amount Chang…" at bounding box center [437, 324] width 308 height 23
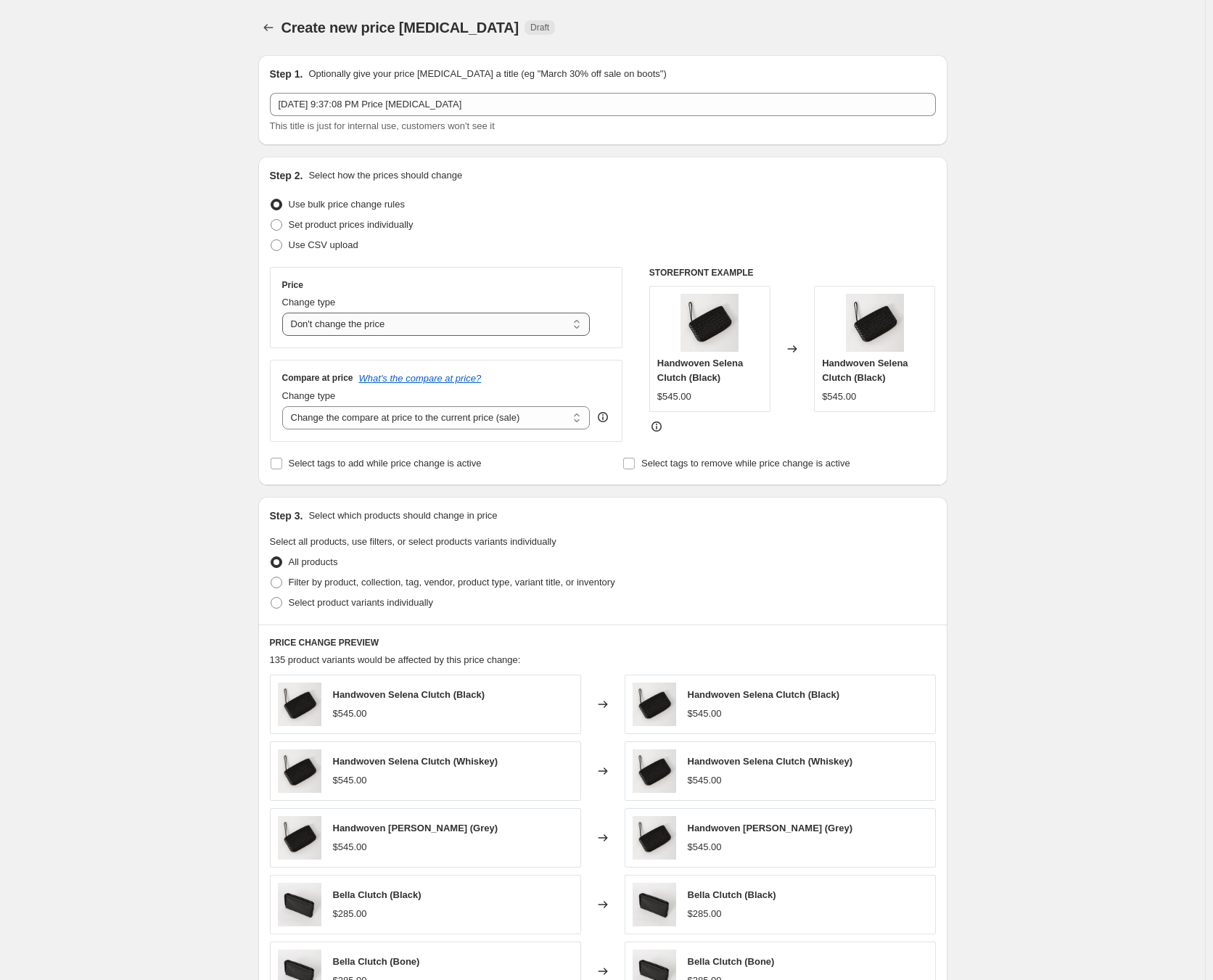
drag, startPoint x: 358, startPoint y: 323, endPoint x: 355, endPoint y: 335, distance: 12.4
click at [358, 323] on select "Change the price to a certain amount Change the price by a certain amount Chang…" at bounding box center [437, 324] width 308 height 23
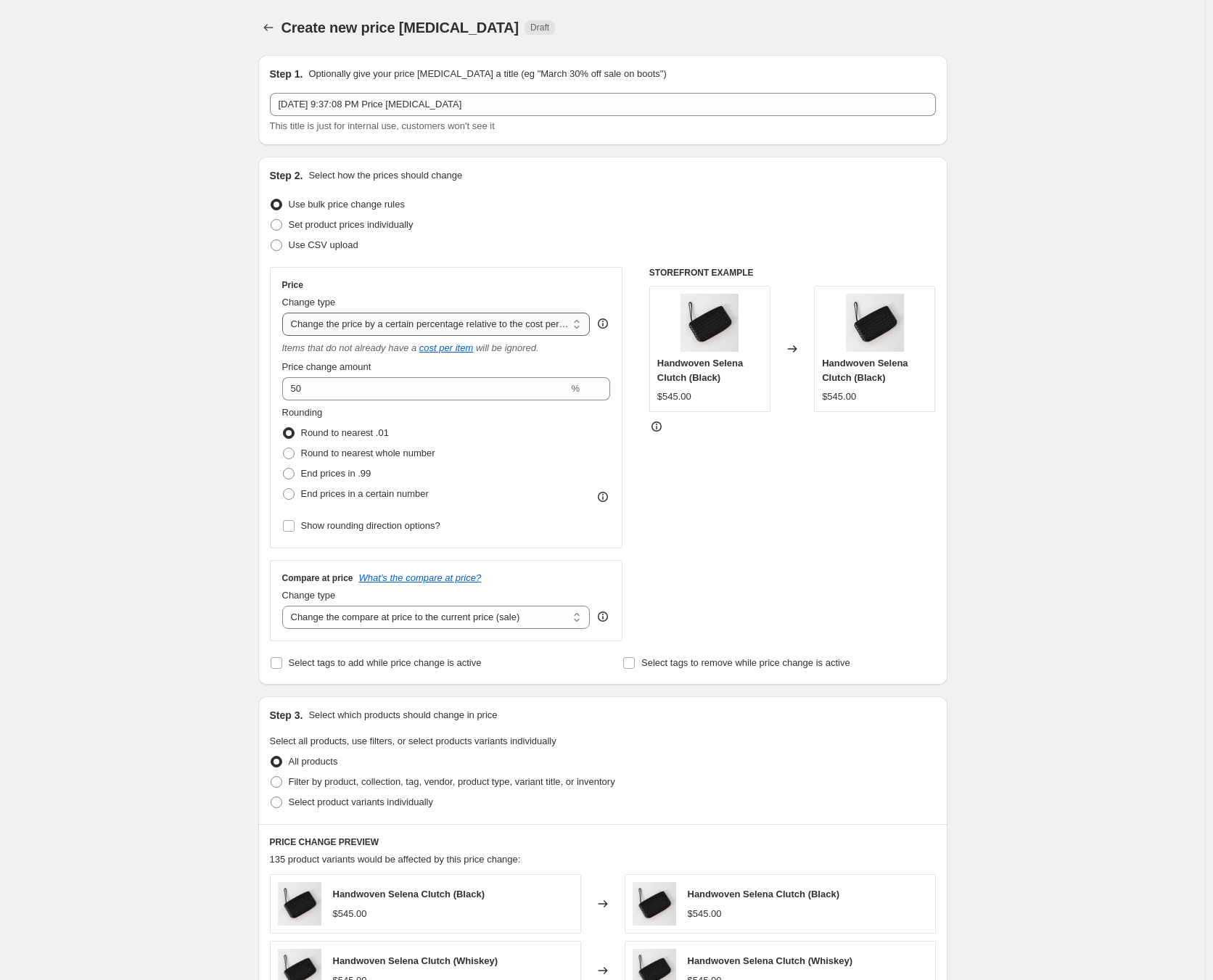
click at [359, 331] on select "Change the price to a certain amount Change the price by a certain amount Chang…" at bounding box center [437, 324] width 308 height 23
click at [236, 466] on div "Create new price [MEDICAL_DATA]. This page is ready Create new price [MEDICAL_D…" at bounding box center [602, 735] width 1205 height 1469
drag, startPoint x: 335, startPoint y: 384, endPoint x: 273, endPoint y: 392, distance: 62.5
click at [273, 392] on div "Price Change type Change the price to a certain amount Change the price by a ce…" at bounding box center [446, 408] width 353 height 282
click at [349, 332] on select "Change the price to a certain amount Change the price by a certain amount Chang…" at bounding box center [437, 324] width 308 height 23
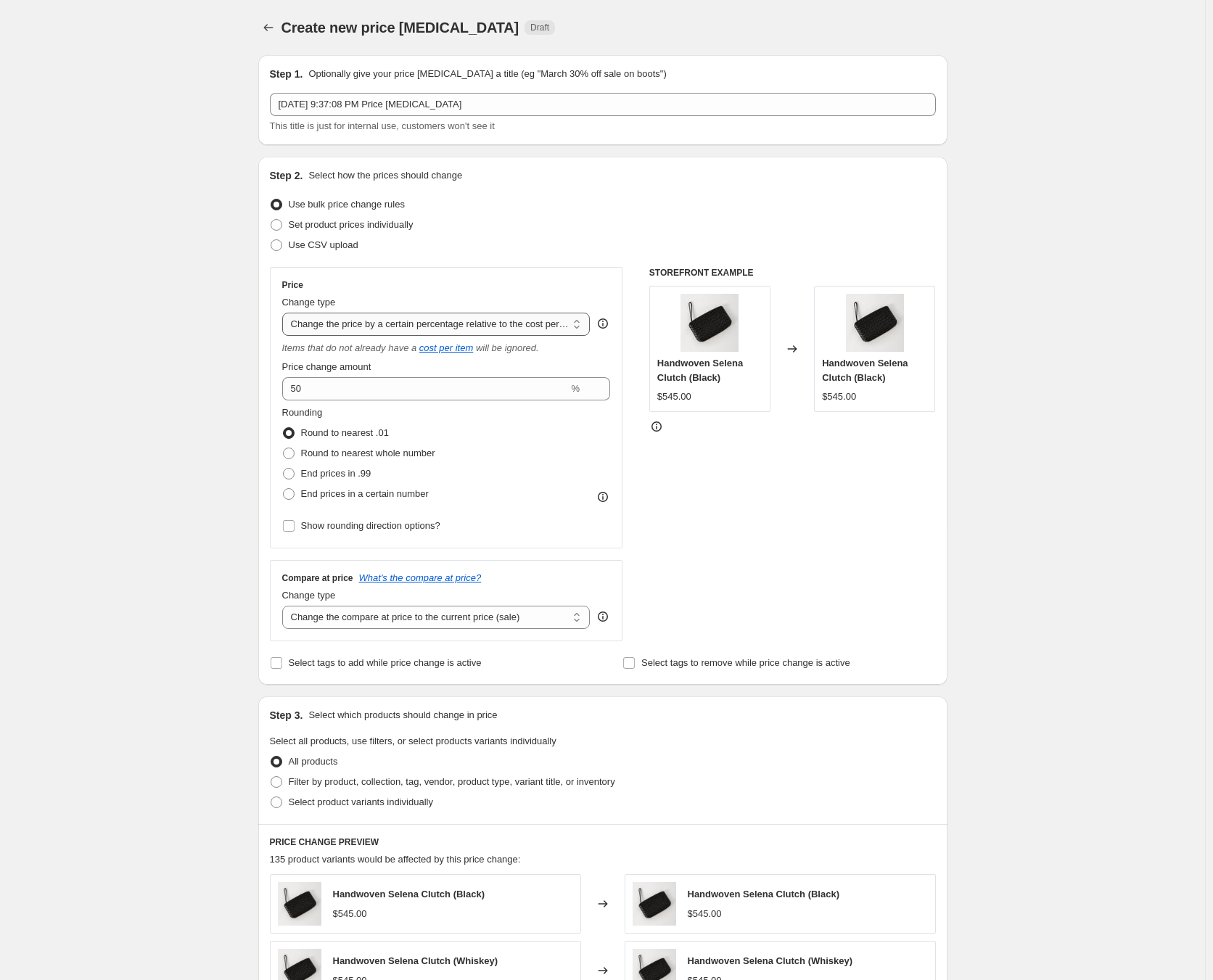
select select "to"
click at [285, 313] on select "Change the price to a certain amount Change the price by a certain amount Chang…" at bounding box center [437, 324] width 308 height 23
type input "80.00"
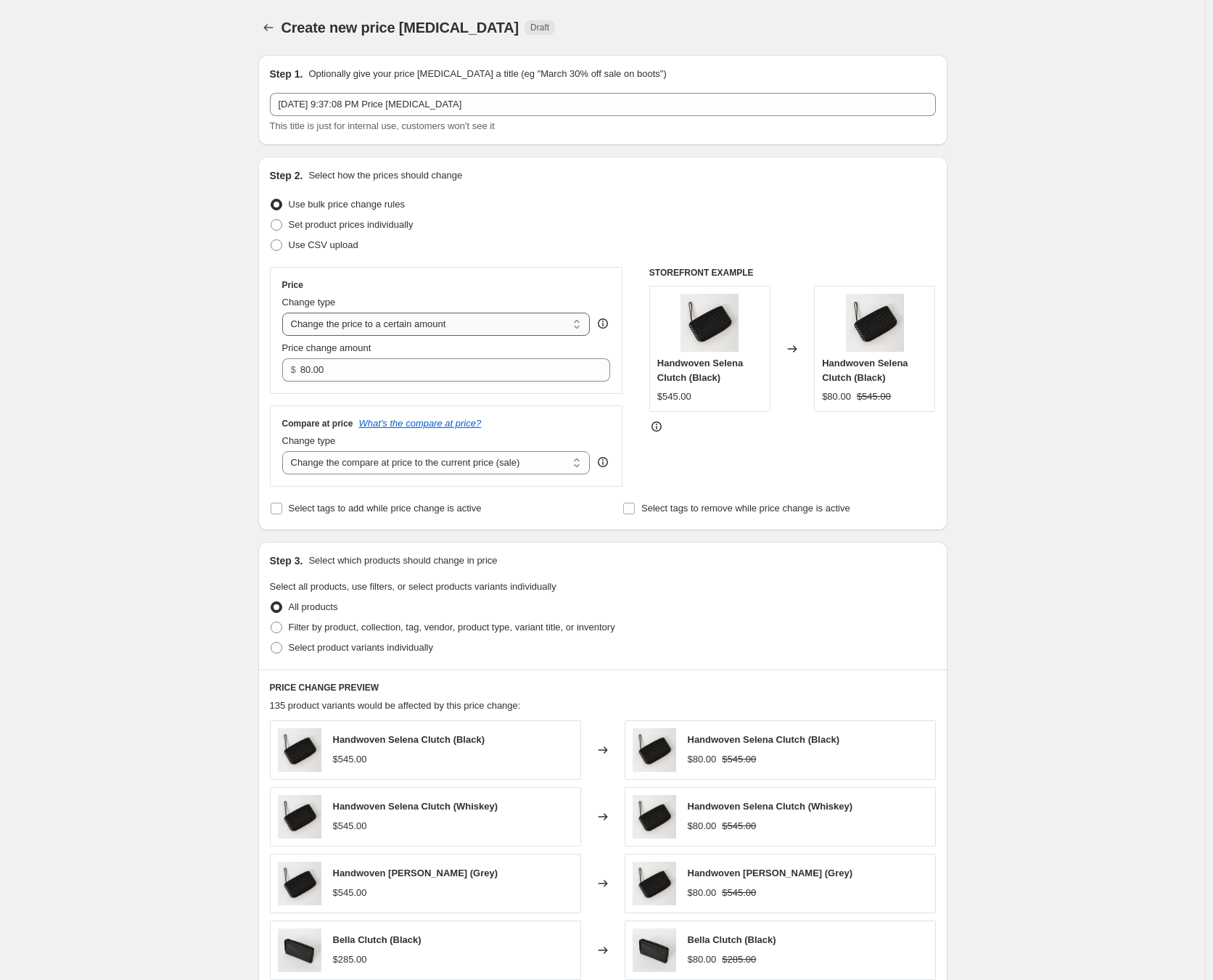
click at [404, 325] on select "Change the price to a certain amount Change the price by a certain amount Chang…" at bounding box center [437, 324] width 308 height 23
select select "by"
click at [285, 313] on select "Change the price to a certain amount Change the price by a certain amount Chang…" at bounding box center [437, 324] width 308 height 23
type input "-10.00"
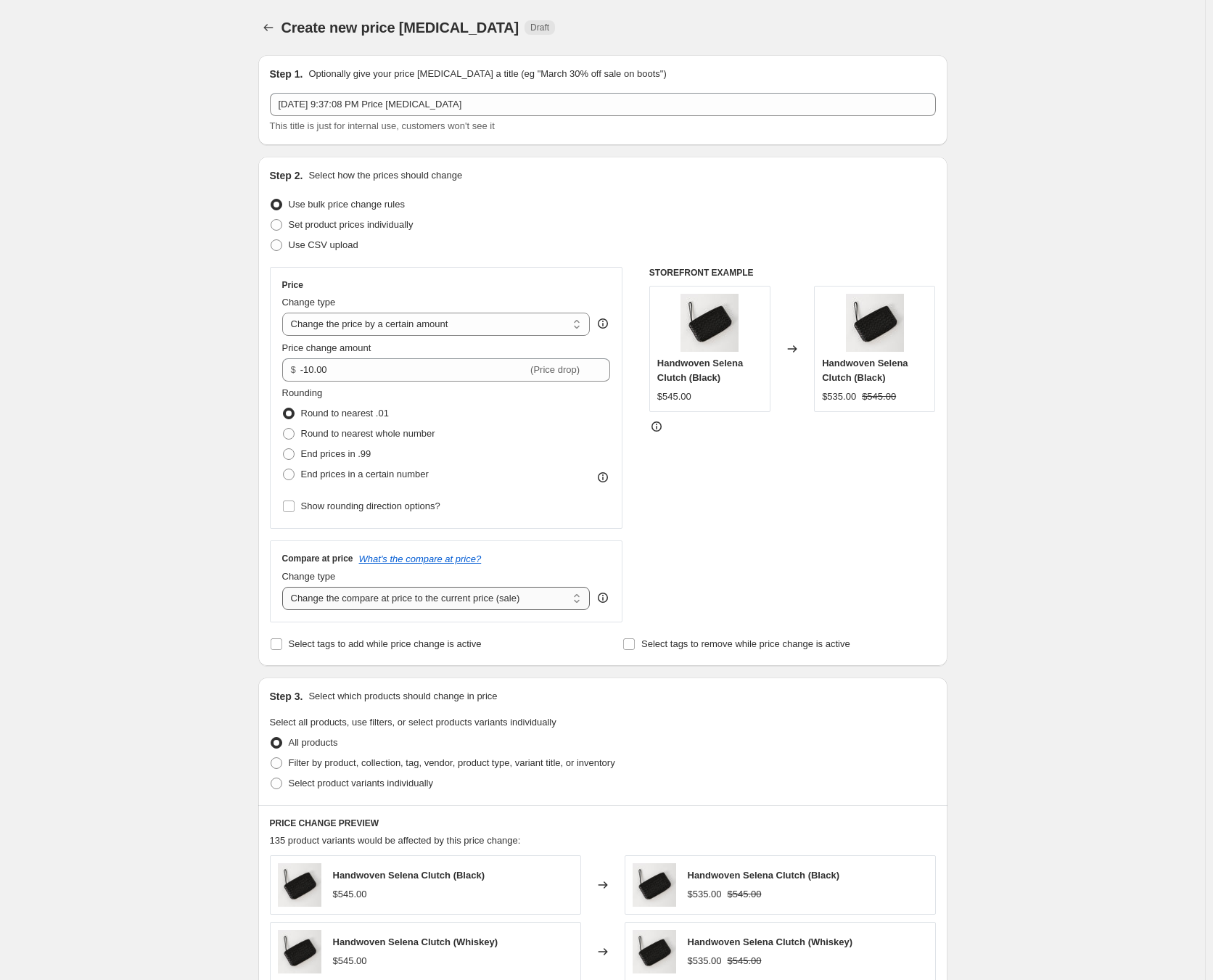
click at [367, 607] on select "Change the compare at price to the current price (sale) Change the compare at p…" at bounding box center [437, 598] width 308 height 23
select select "remove"
click at [285, 587] on select "Change the compare at price to the current price (sale) Change the compare at p…" at bounding box center [437, 598] width 308 height 23
drag, startPoint x: 371, startPoint y: 364, endPoint x: 313, endPoint y: 374, distance: 58.9
click at [313, 374] on input "-10.00" at bounding box center [414, 370] width 227 height 23
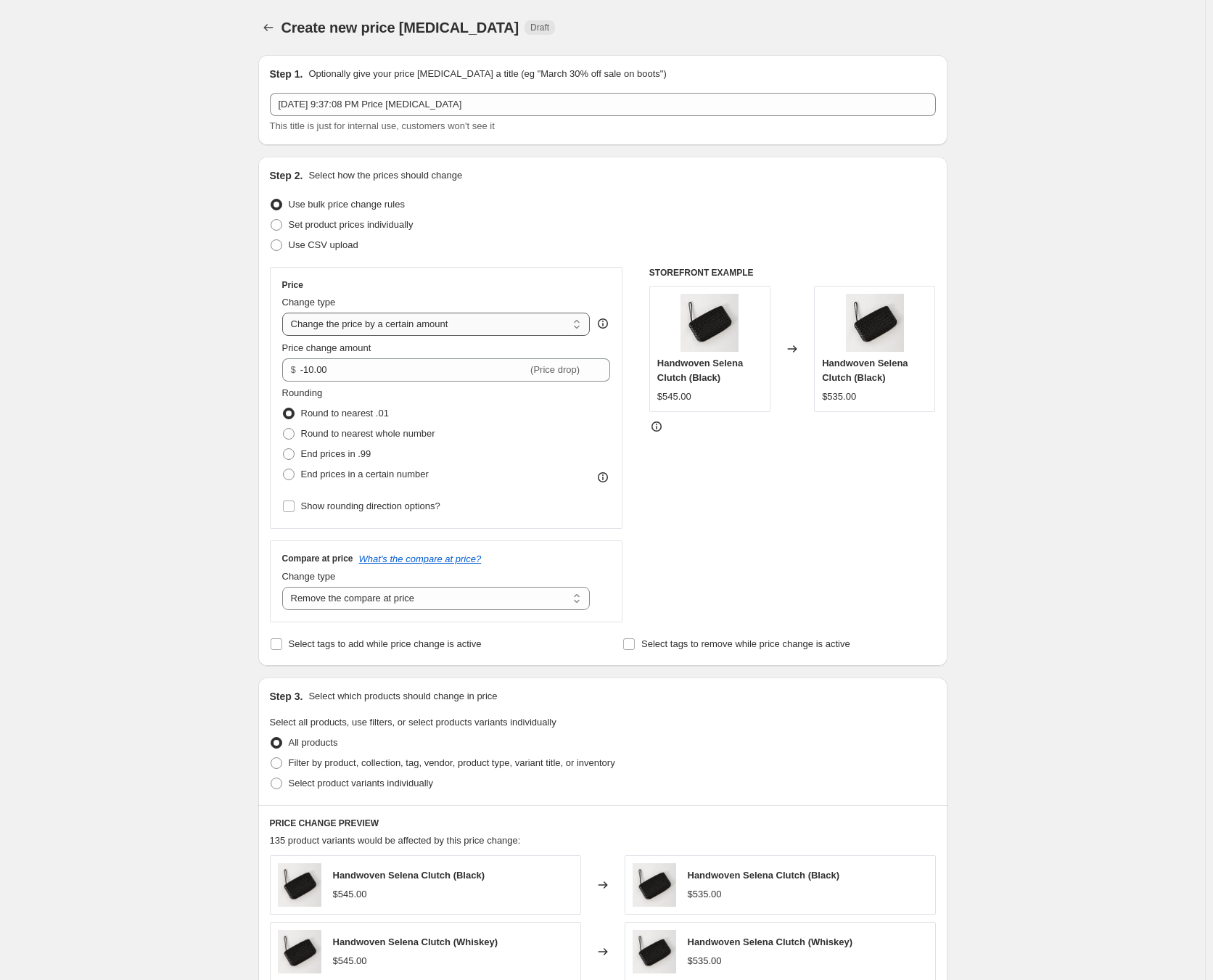
click at [350, 334] on select "Change the price to a certain amount Change the price by a certain amount Chang…" at bounding box center [437, 324] width 308 height 23
select select "percentage"
click at [285, 313] on select "Change the price to a certain amount Change the price by a certain amount Chang…" at bounding box center [437, 324] width 308 height 23
drag, startPoint x: 356, startPoint y: 376, endPoint x: 297, endPoint y: 376, distance: 59.0
click at [297, 376] on input "-15" at bounding box center [400, 370] width 234 height 23
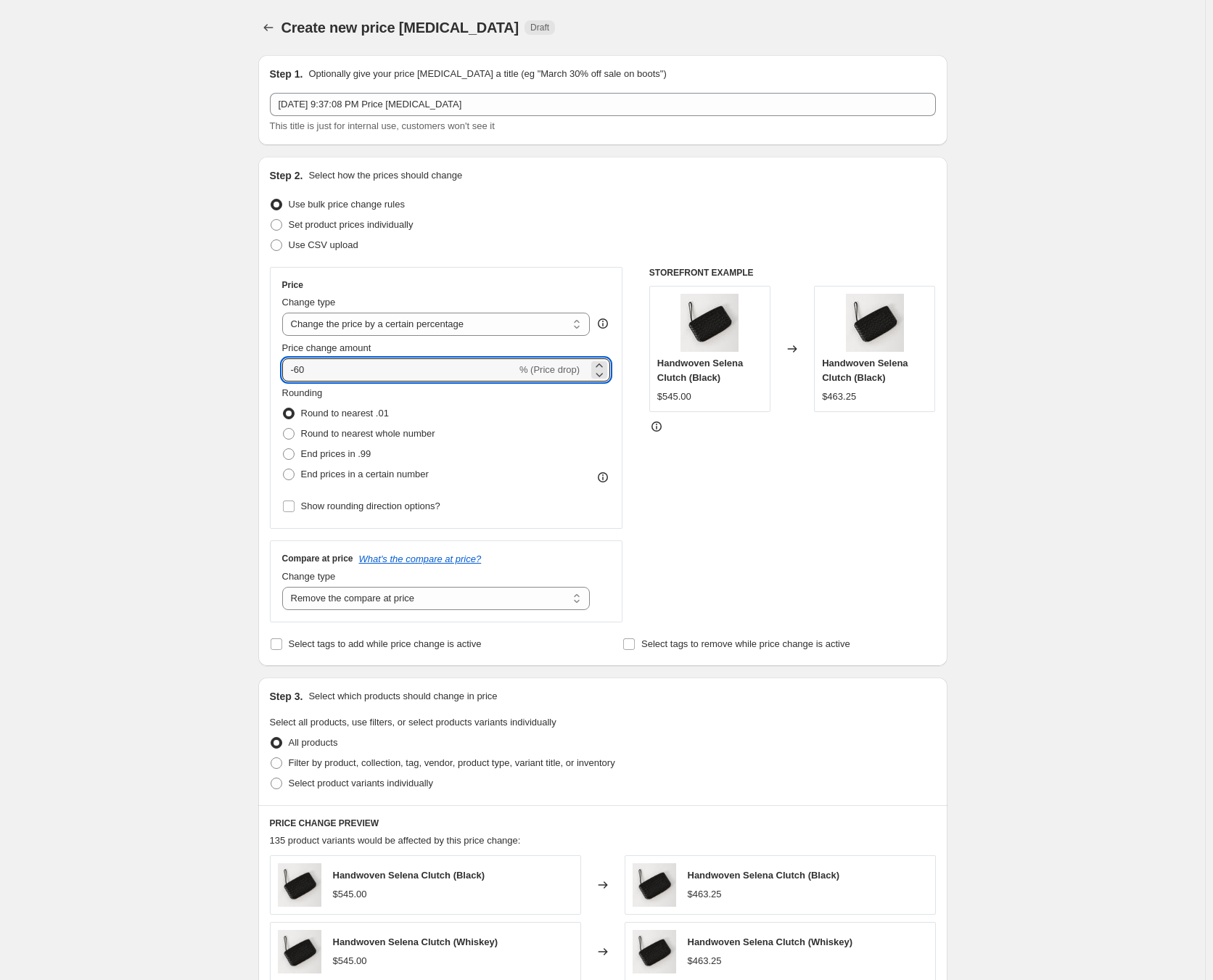
click at [163, 389] on div "Create new price [MEDICAL_DATA]. This page is ready Create new price [MEDICAL_D…" at bounding box center [602, 725] width 1205 height 1450
drag, startPoint x: 335, startPoint y: 376, endPoint x: 298, endPoint y: 374, distance: 37.1
click at [298, 374] on input "-60" at bounding box center [400, 370] width 234 height 23
type input "-70"
click at [249, 424] on div "Step 1. Optionally give your price [MEDICAL_DATA] a title (eg "March 30% off sa…" at bounding box center [597, 703] width 701 height 1319
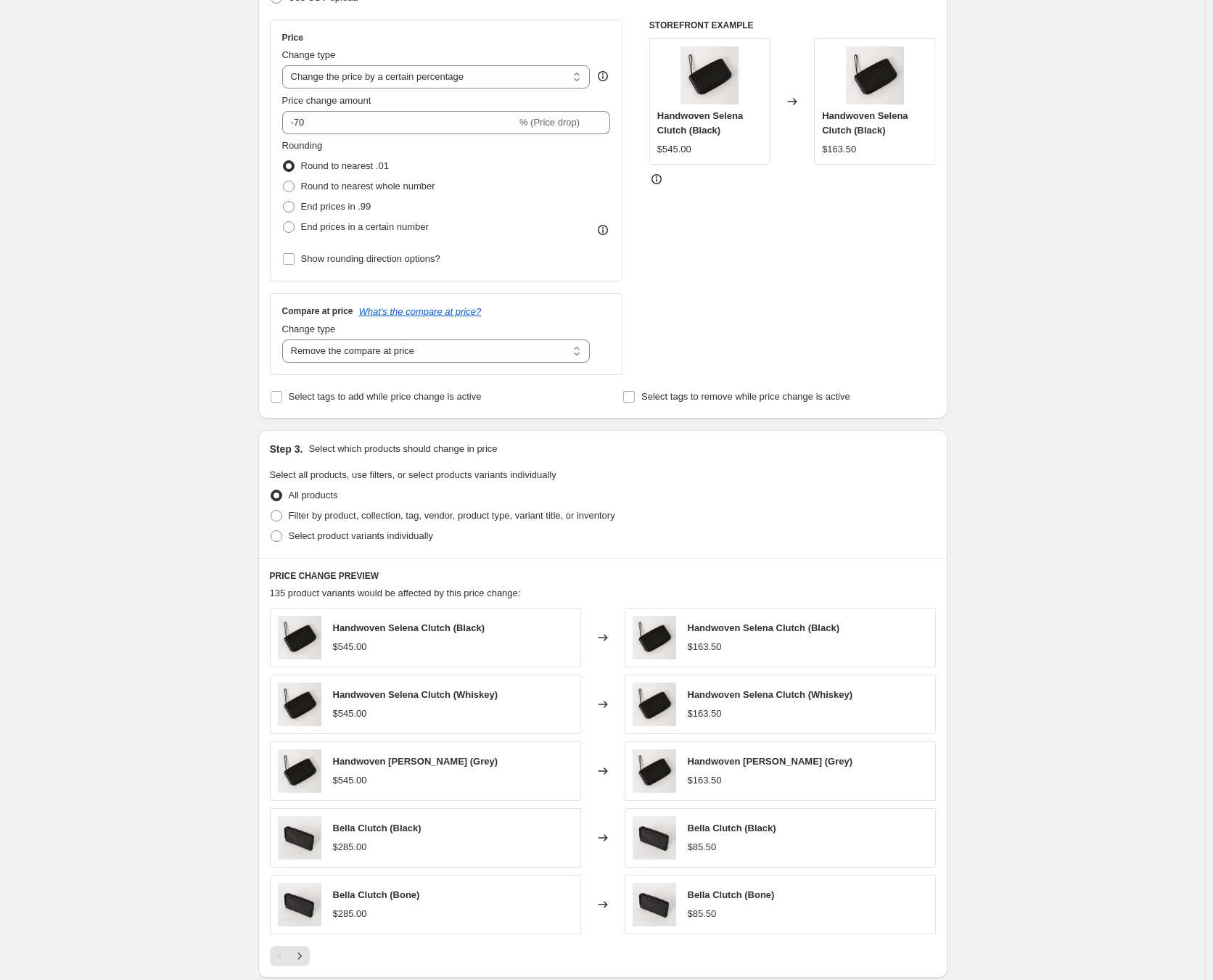
scroll to position [470, 0]
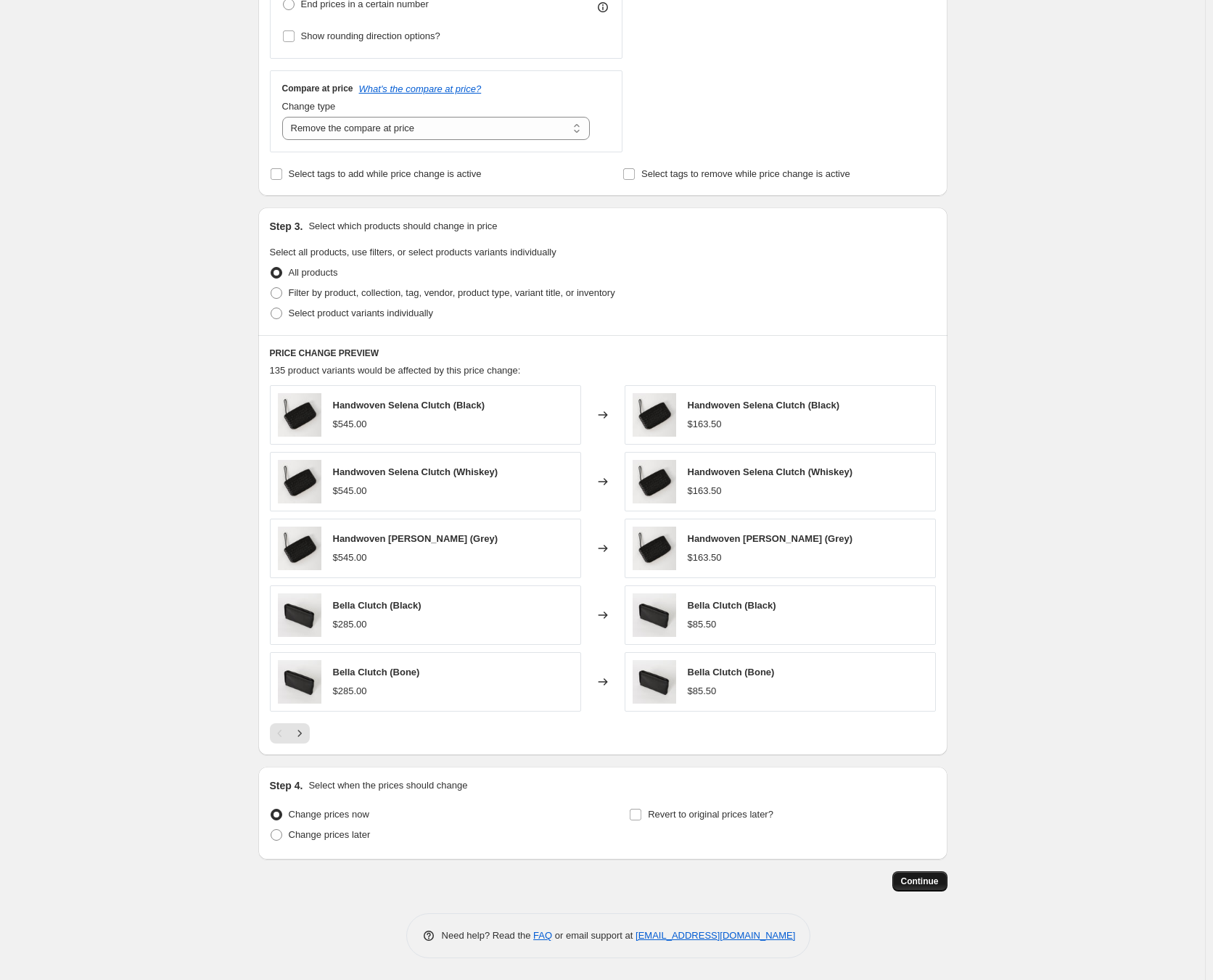
click at [918, 883] on span "Continue" at bounding box center [920, 881] width 38 height 11
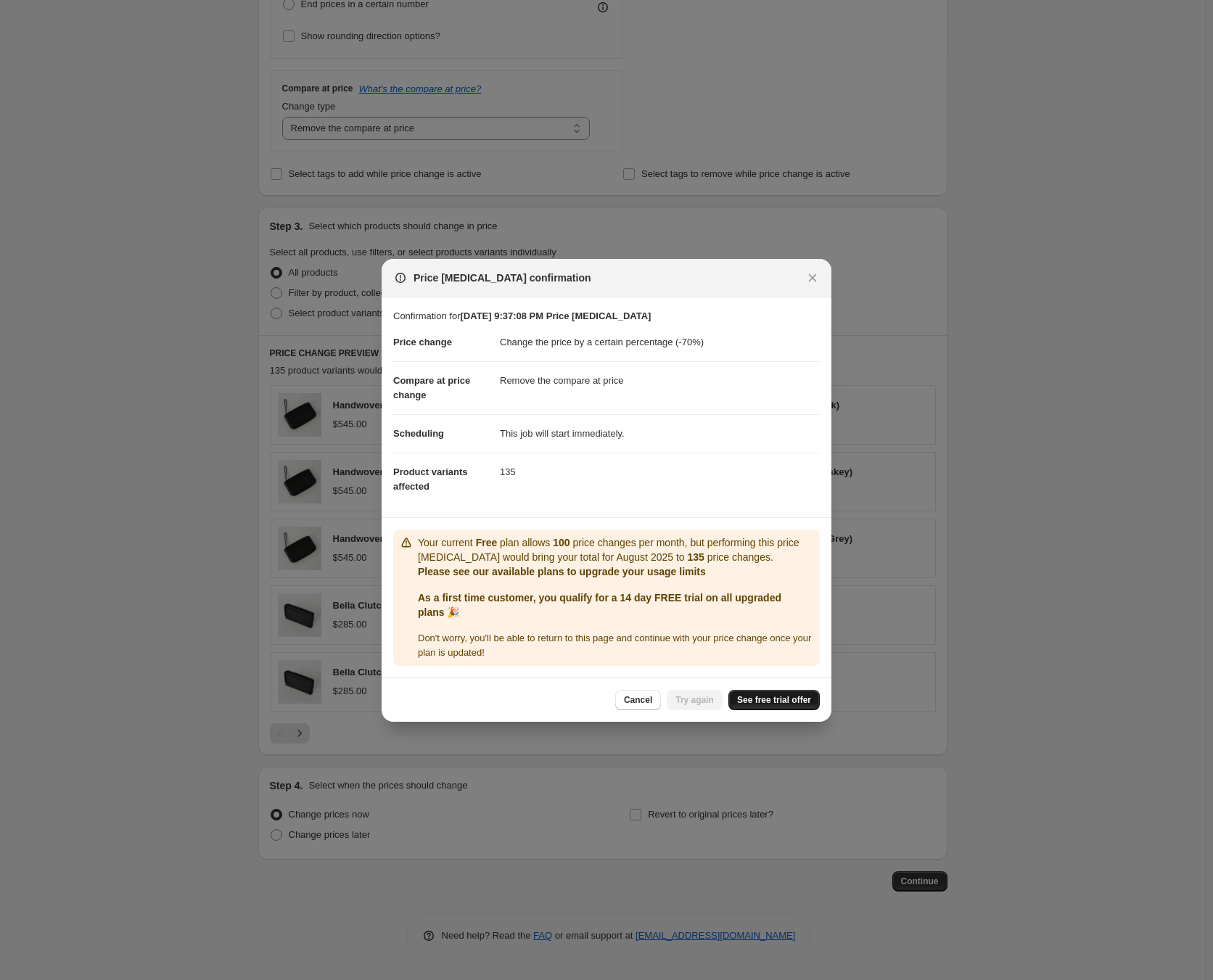
click at [776, 698] on span "See free trial offer" at bounding box center [774, 700] width 74 height 11
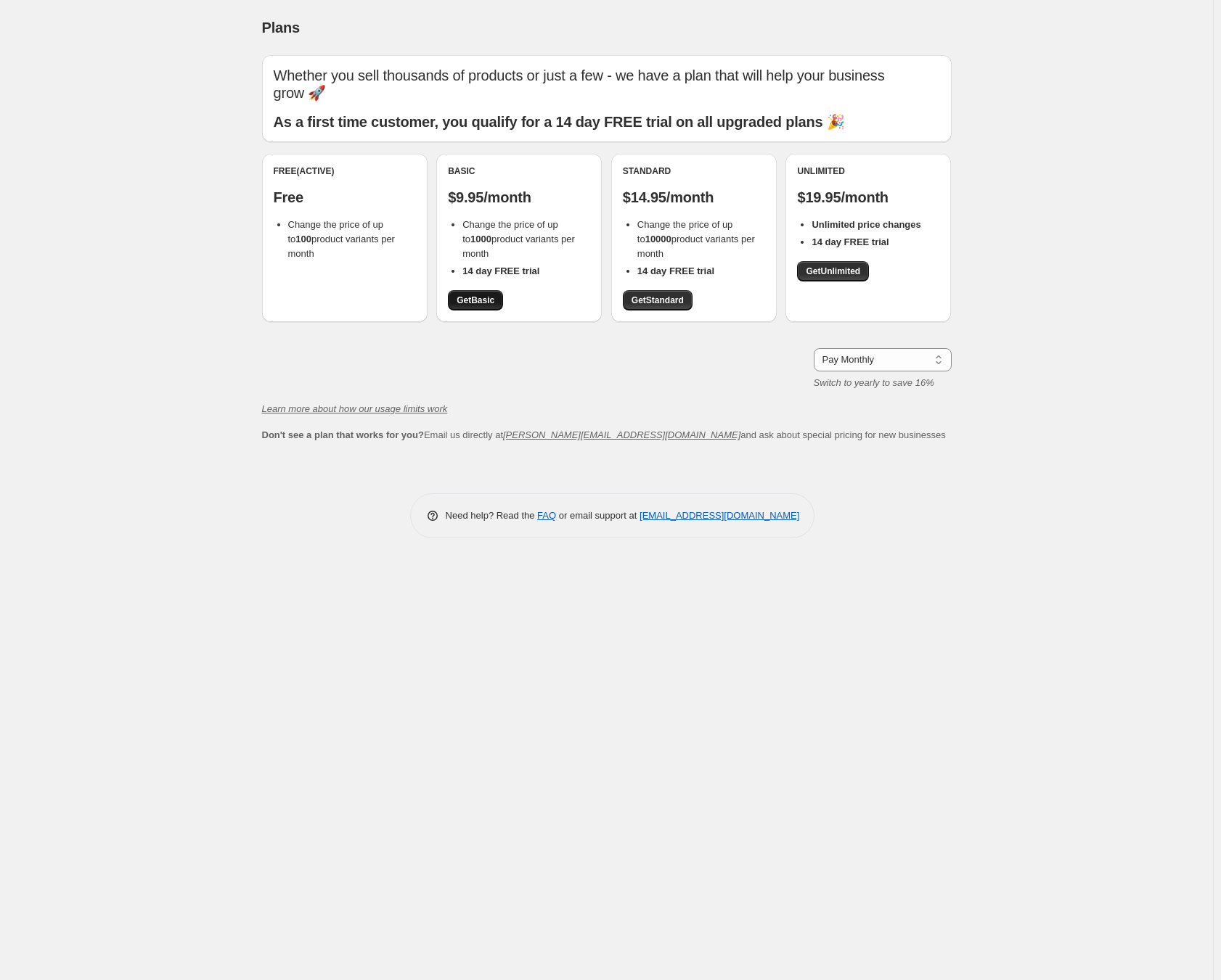
click at [484, 297] on span "Get Basic" at bounding box center [476, 301] width 38 height 11
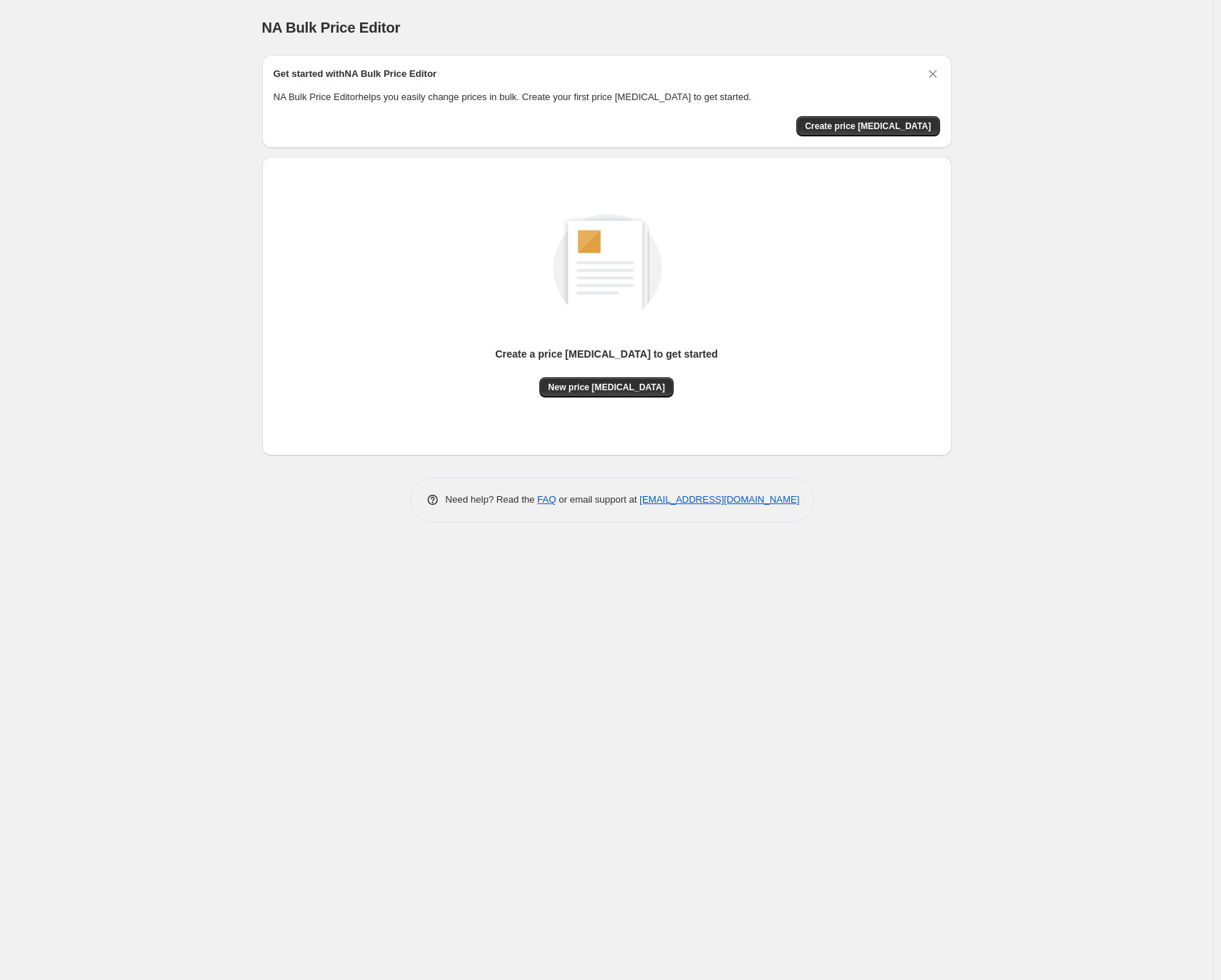
click at [641, 374] on div "Create a price [MEDICAL_DATA] to get started" at bounding box center [606, 362] width 223 height 30
click at [631, 382] on span "New price [MEDICAL_DATA]" at bounding box center [606, 387] width 117 height 11
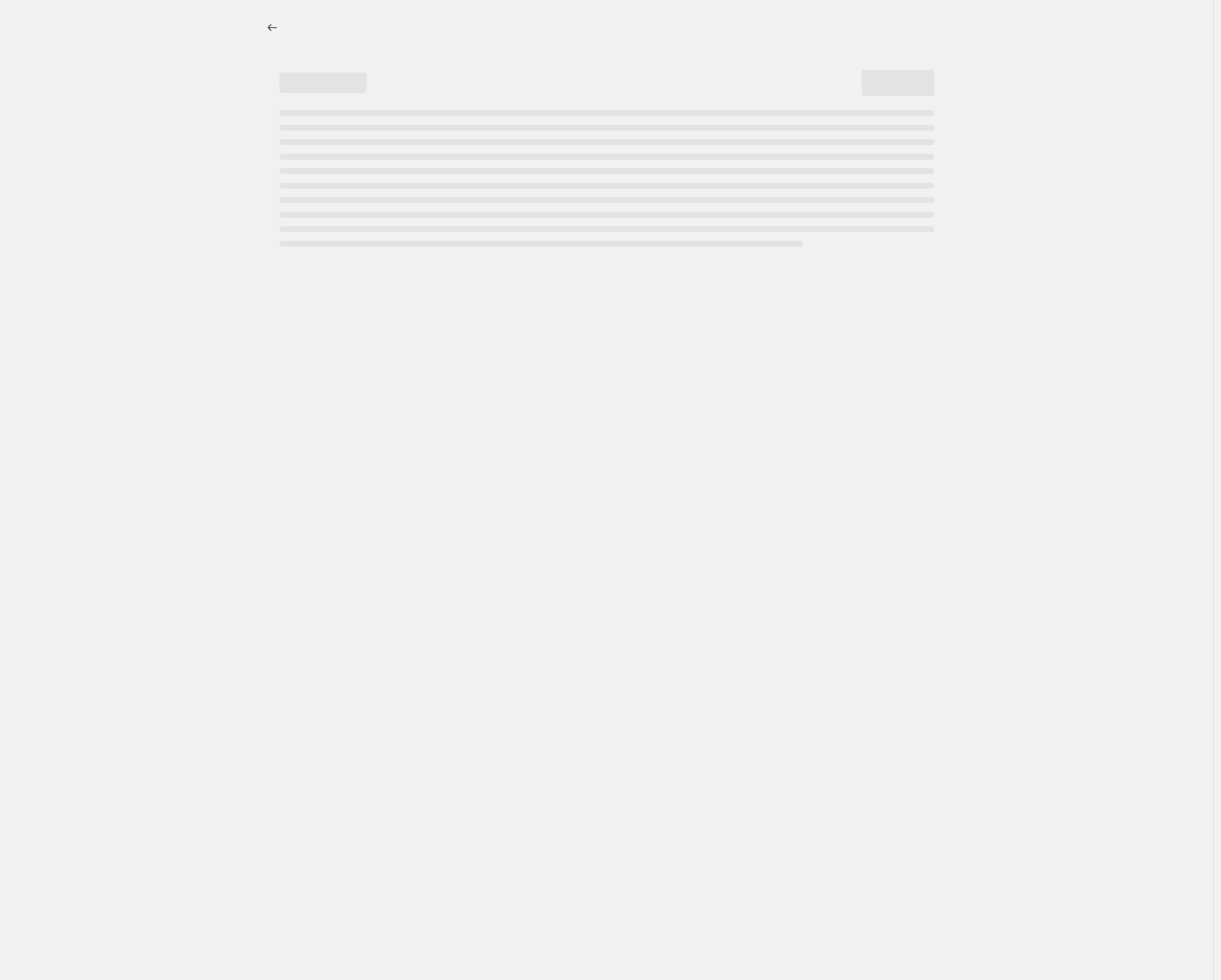
select select "percentage"
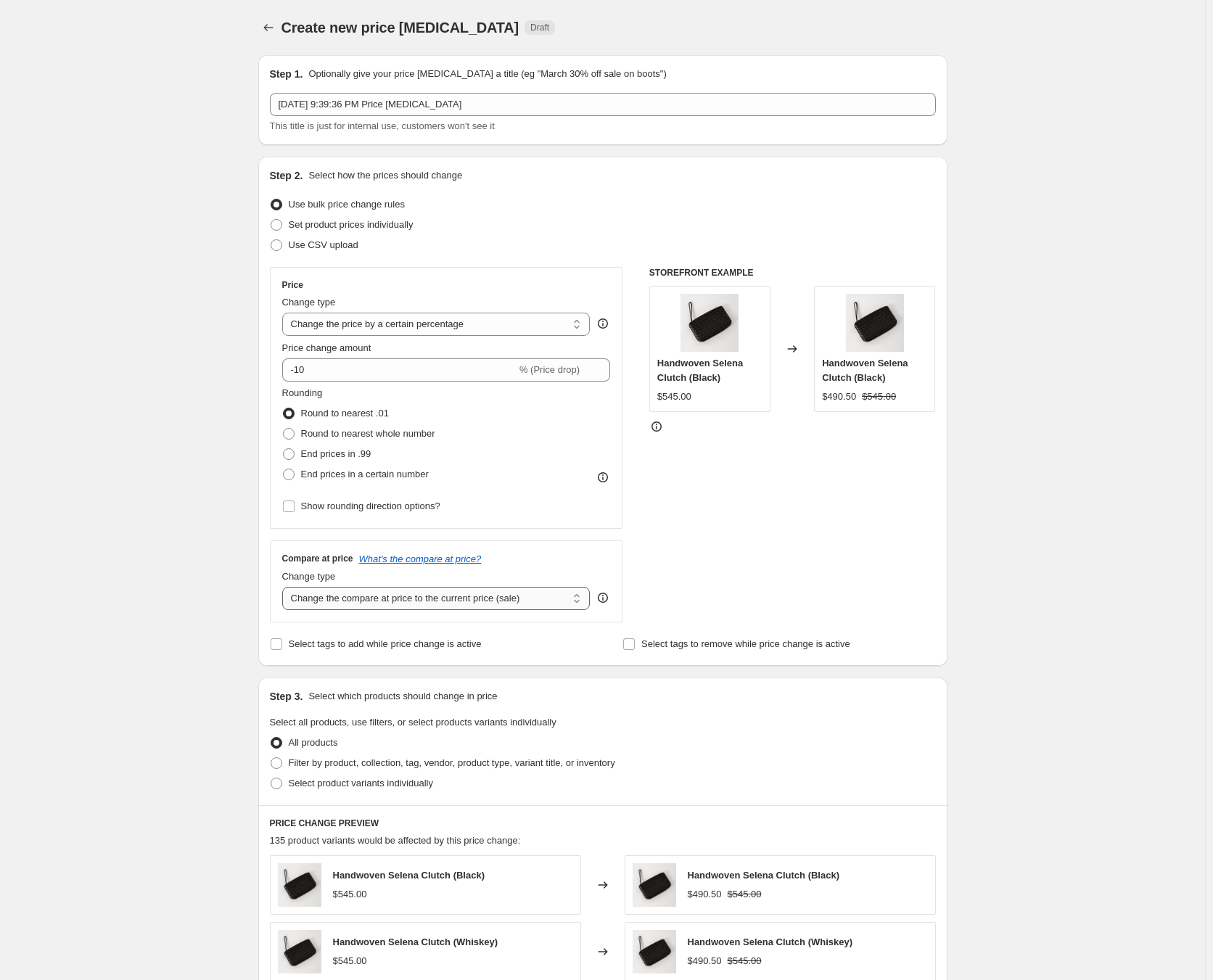
drag, startPoint x: 362, startPoint y: 595, endPoint x: 362, endPoint y: 609, distance: 14.0
click at [362, 595] on select "Change the compare at price to the current price (sale) Change the compare at p…" at bounding box center [437, 598] width 308 height 23
select select "remove"
click at [285, 587] on select "Change the compare at price to the current price (sale) Change the compare at p…" at bounding box center [437, 598] width 308 height 23
click at [373, 329] on select "Change the price to a certain amount Change the price by a certain amount Chang…" at bounding box center [437, 324] width 308 height 23
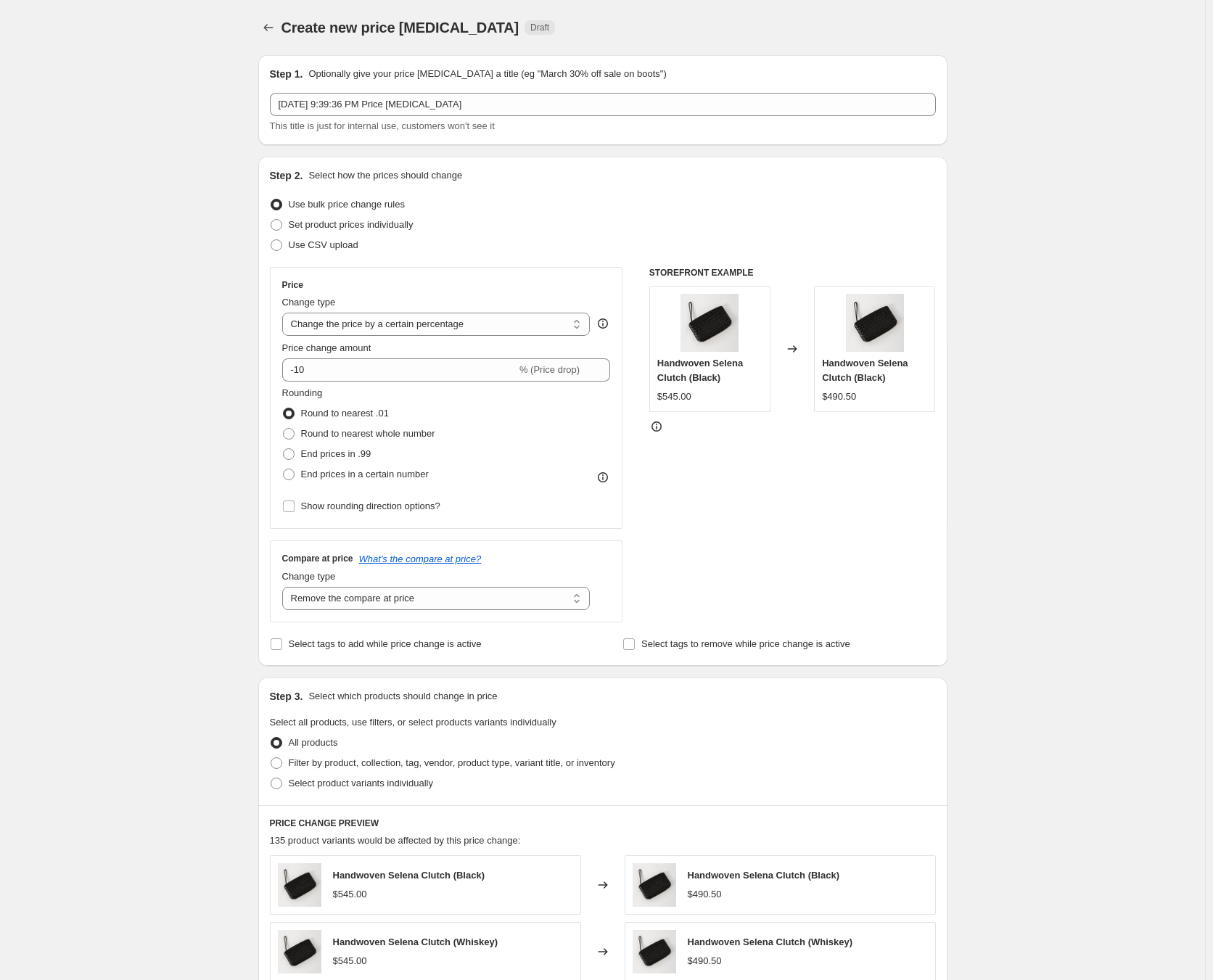
click at [228, 383] on div "Create new price change job. This page is ready Create new price change job Dra…" at bounding box center [602, 725] width 1205 height 1450
drag, startPoint x: 325, startPoint y: 375, endPoint x: 300, endPoint y: 378, distance: 25.2
click at [300, 378] on input "-10" at bounding box center [400, 370] width 234 height 23
type input "-70"
click at [176, 475] on div "Create new price change job. This page is ready Create new price change job Dra…" at bounding box center [602, 725] width 1205 height 1450
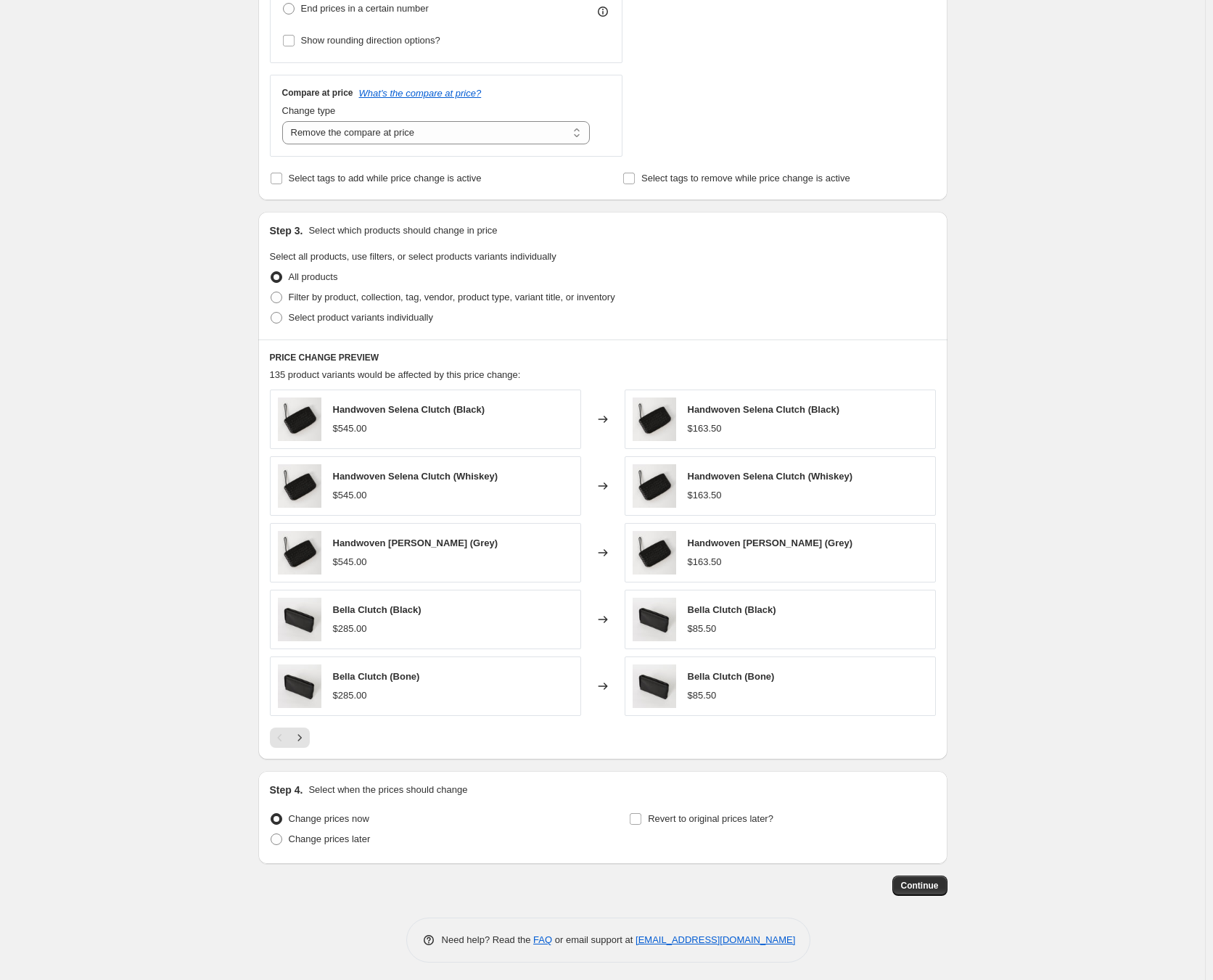
scroll to position [470, 0]
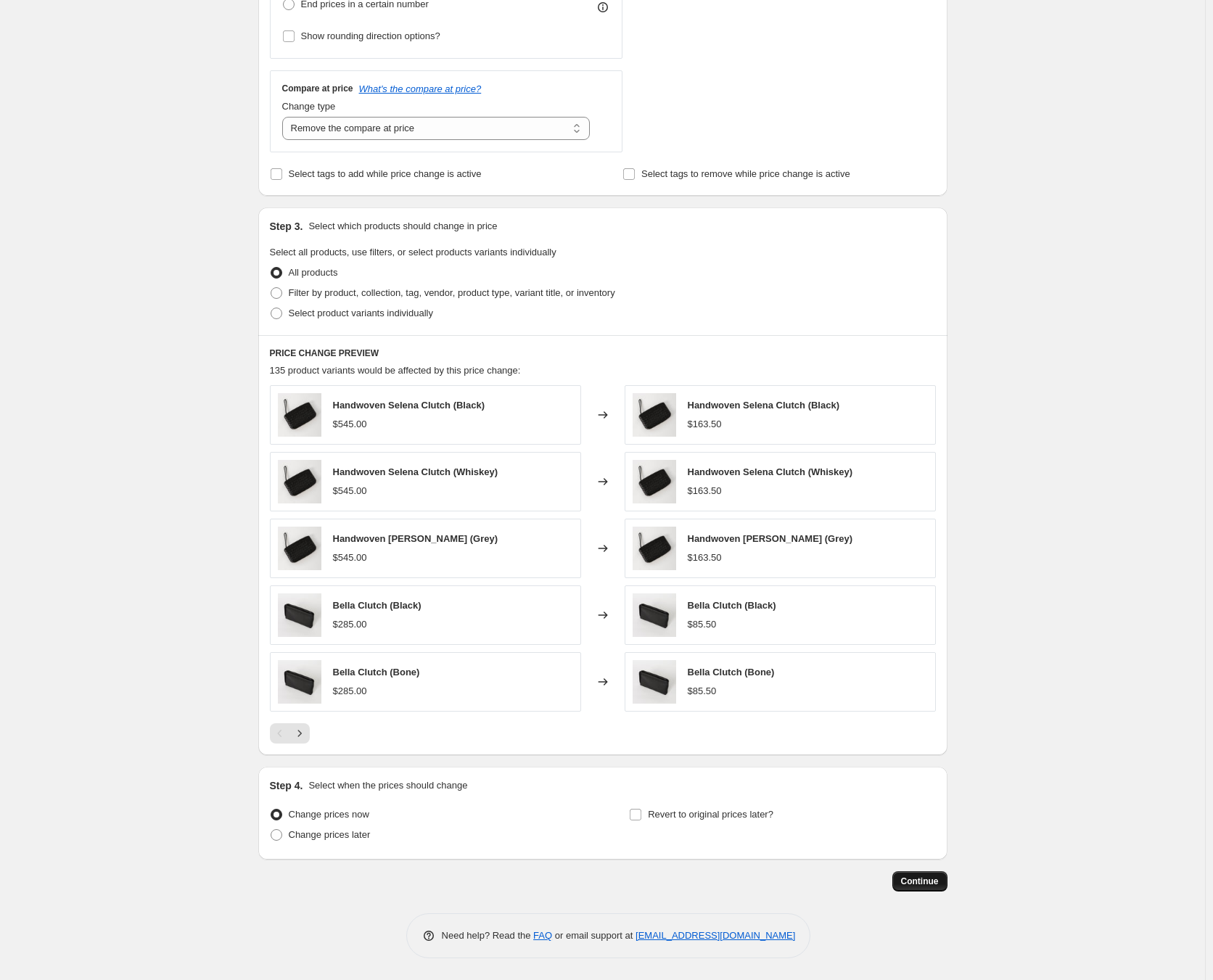
click at [922, 885] on span "Continue" at bounding box center [920, 881] width 38 height 11
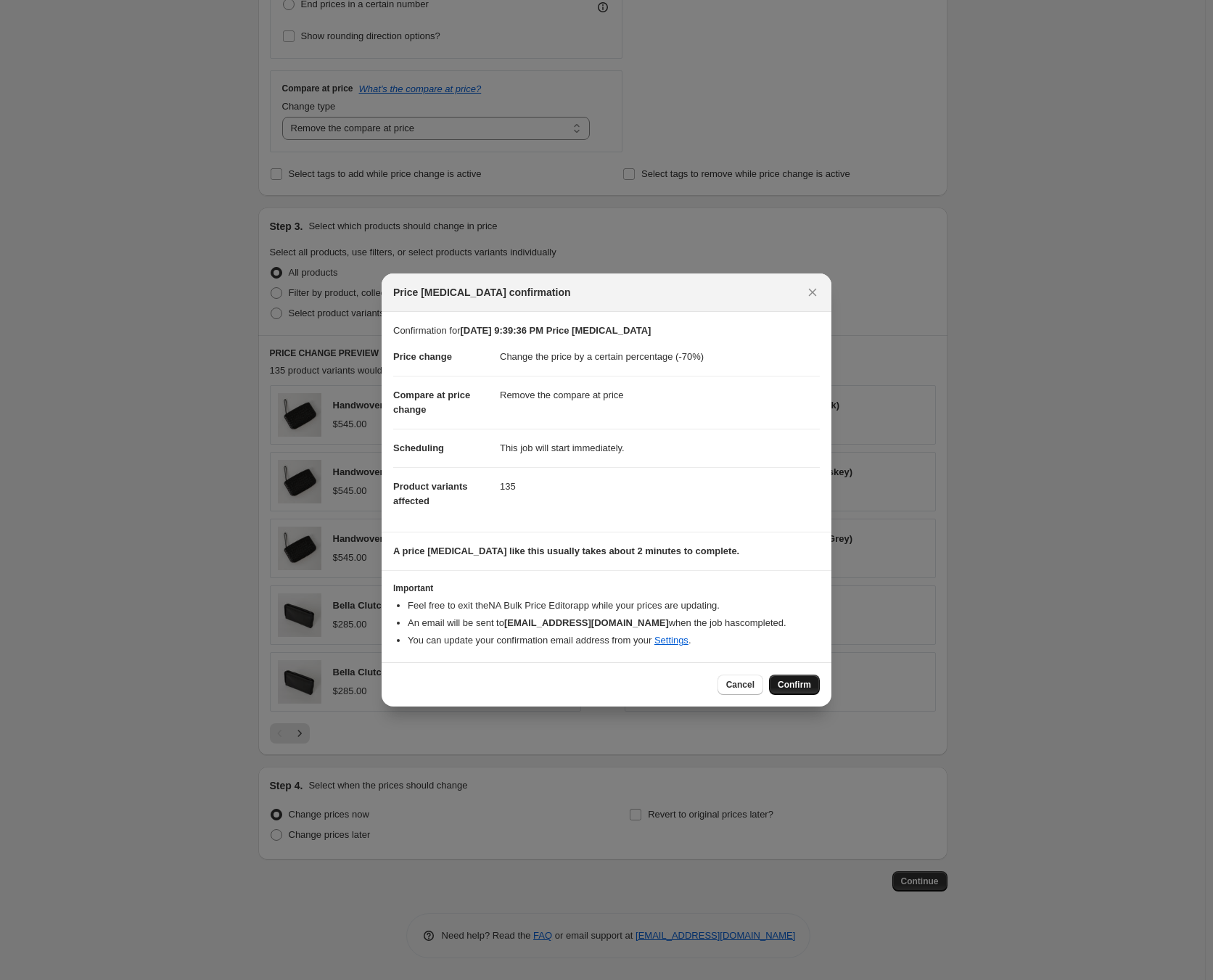
click at [798, 684] on span "Confirm" at bounding box center [793, 685] width 33 height 11
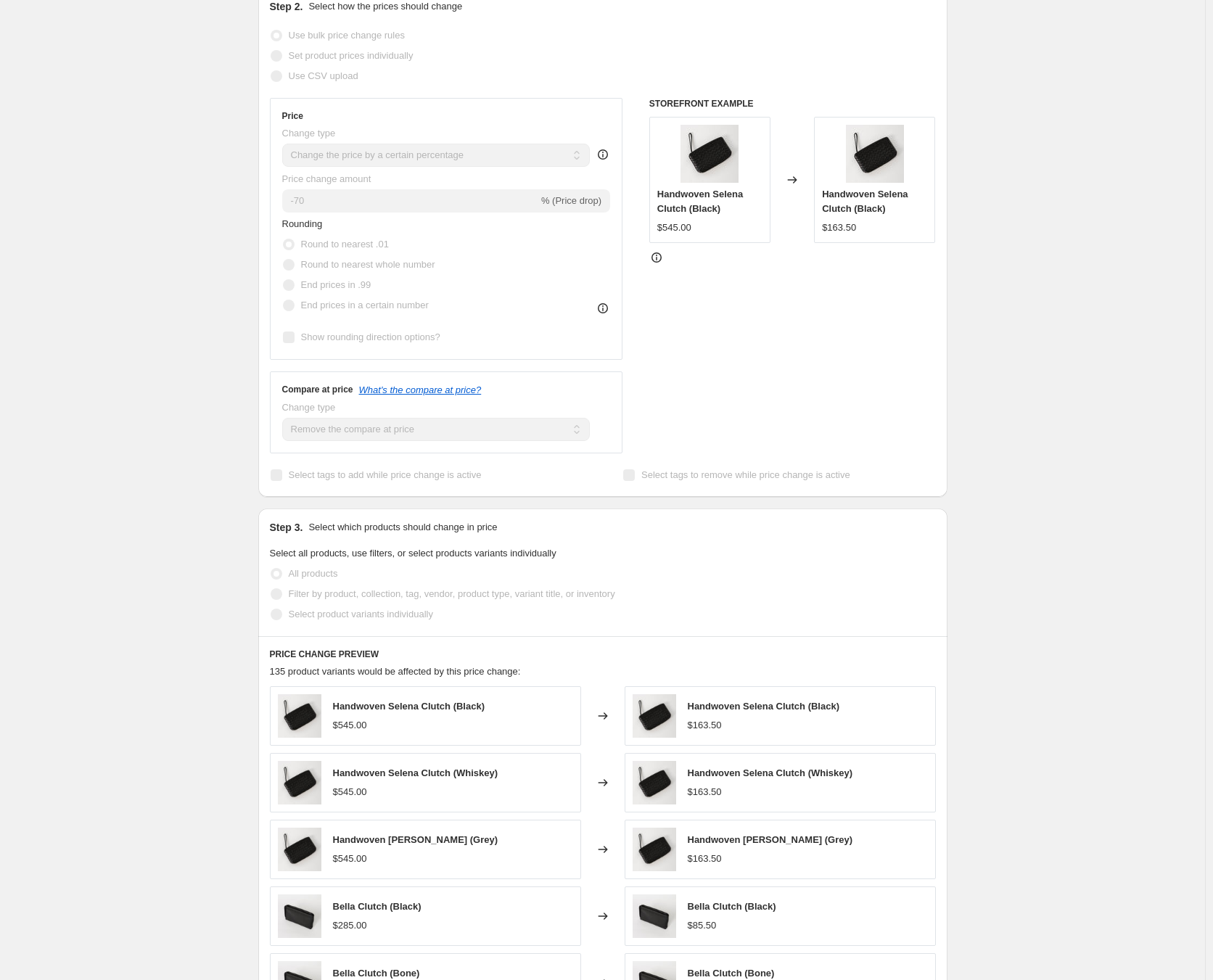
scroll to position [108, 0]
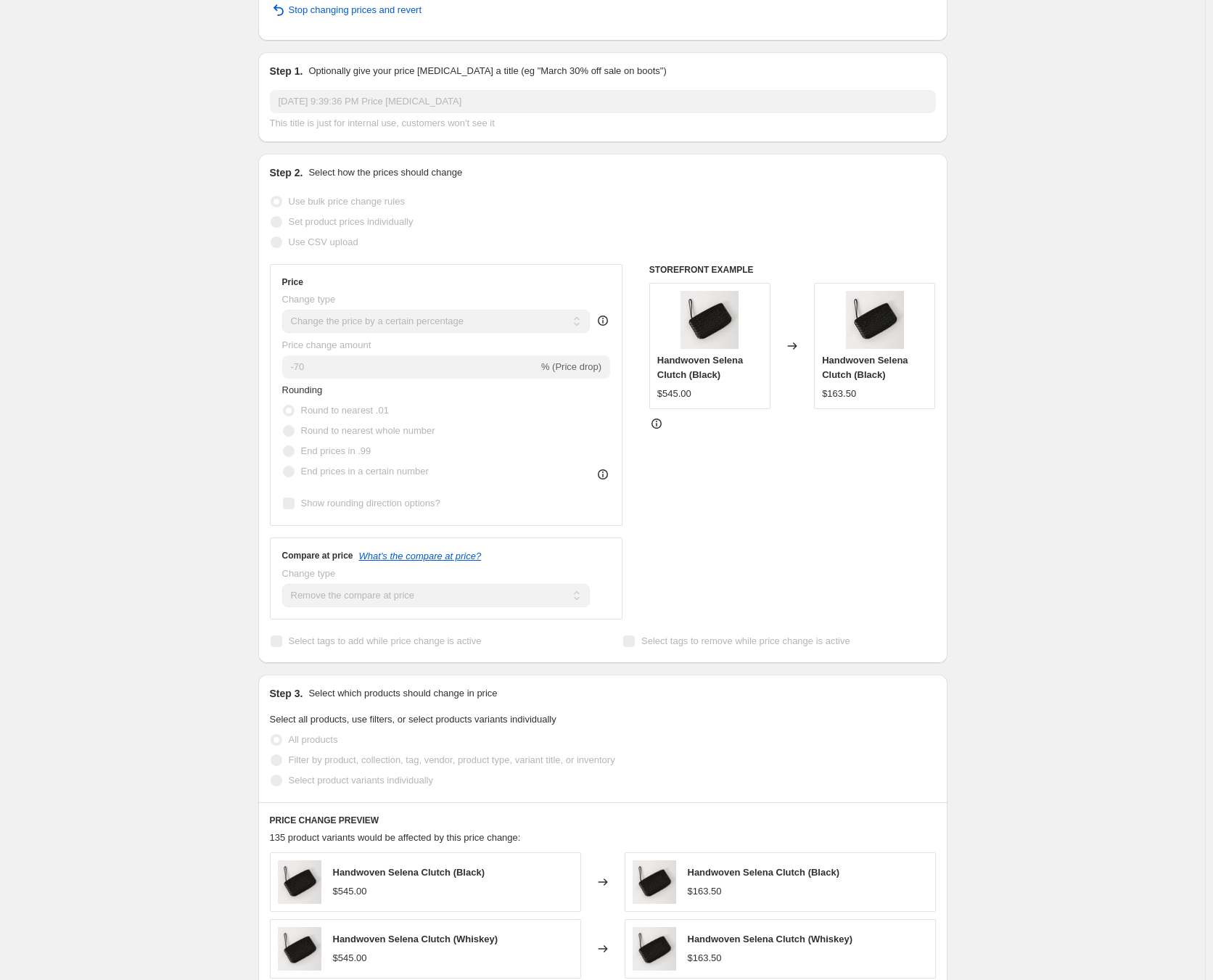
select select "percentage"
select select "remove"
